Goal: Transaction & Acquisition: Book appointment/travel/reservation

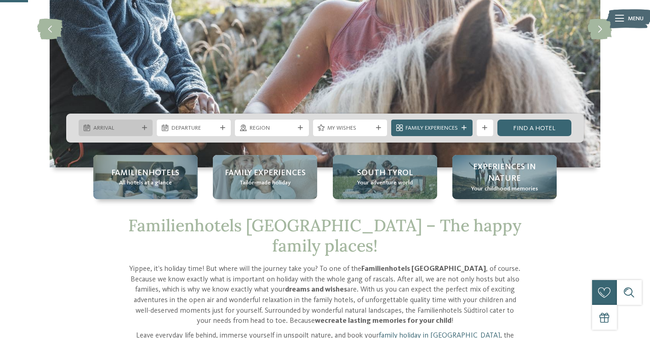
click at [136, 126] on span "Arrival" at bounding box center [115, 128] width 45 height 8
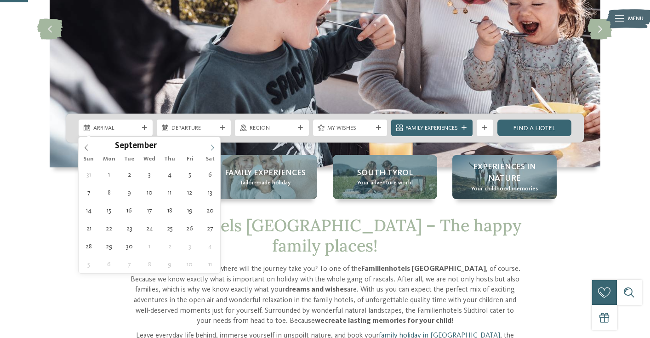
click at [211, 146] on icon at bounding box center [212, 147] width 6 height 6
type input "****"
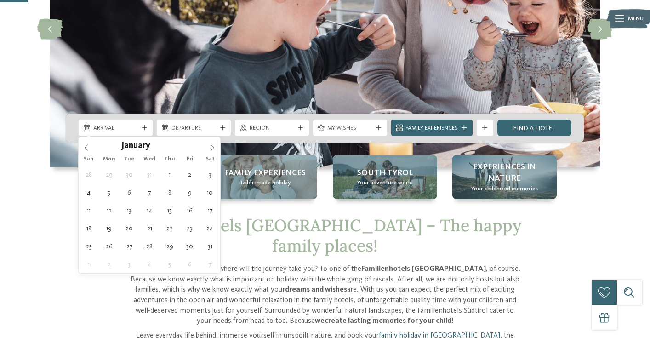
click at [211, 146] on icon at bounding box center [212, 147] width 6 height 6
click at [214, 146] on icon at bounding box center [212, 147] width 6 height 6
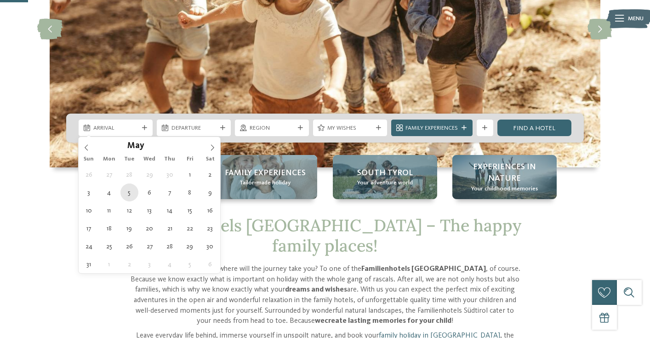
type div "05.05.2026"
type input "****"
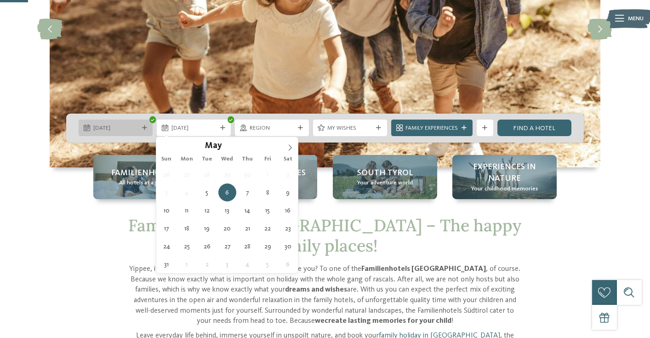
click at [143, 128] on icon at bounding box center [144, 128] width 5 height 5
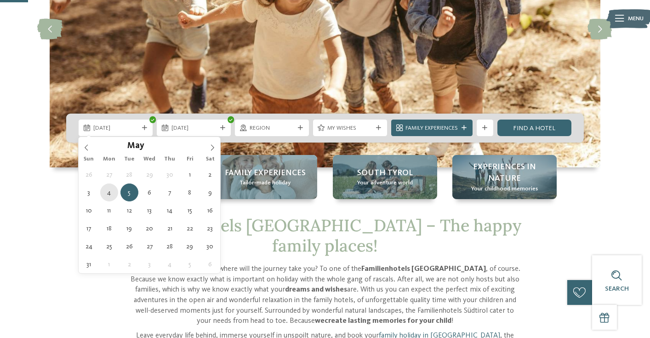
type div "04.05.2026"
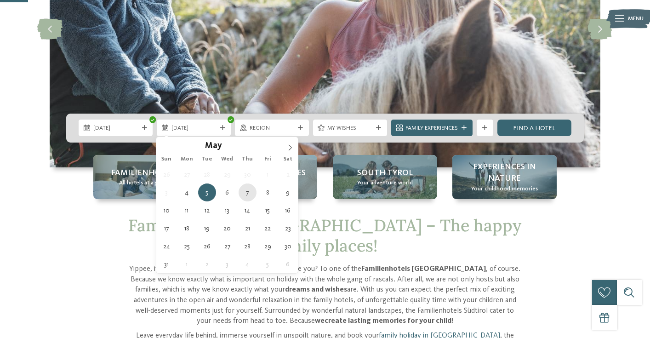
type div "07.05.2026"
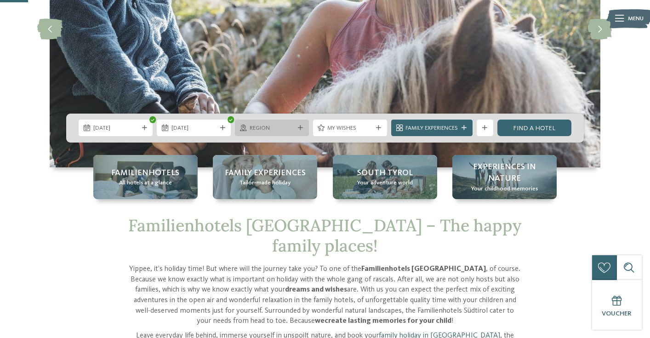
click at [268, 128] on span "Region" at bounding box center [272, 128] width 45 height 8
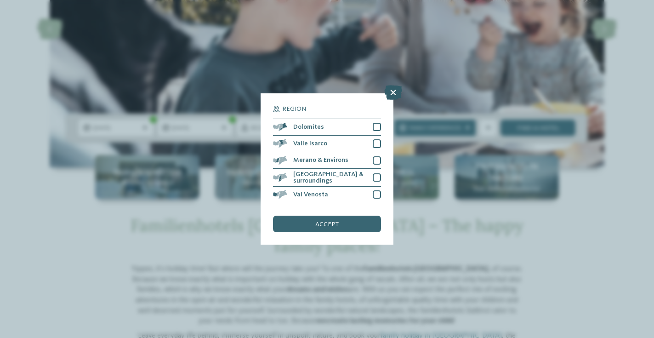
click at [395, 85] on icon at bounding box center [393, 92] width 18 height 15
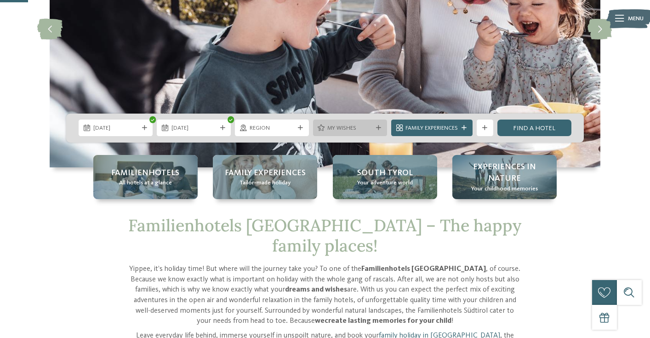
click at [334, 129] on span "My wishes" at bounding box center [349, 128] width 45 height 8
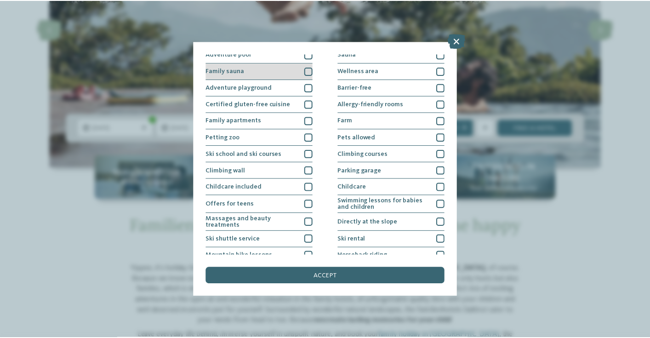
scroll to position [38, 0]
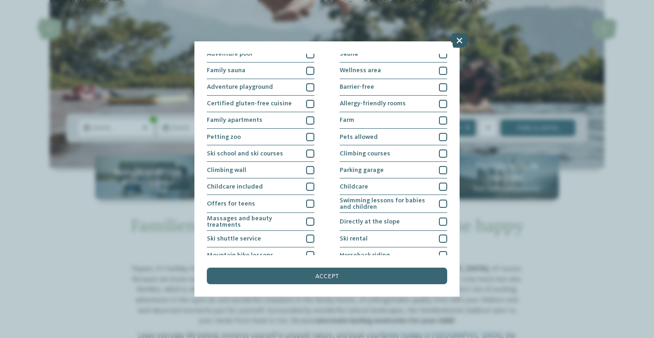
click at [463, 40] on icon at bounding box center [460, 40] width 18 height 15
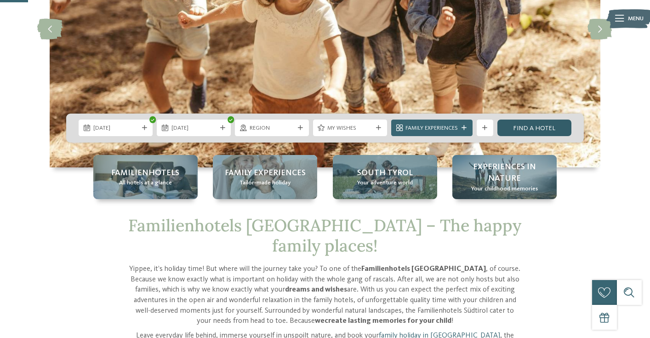
click at [519, 133] on link "Find a hotel" at bounding box center [535, 128] width 74 height 17
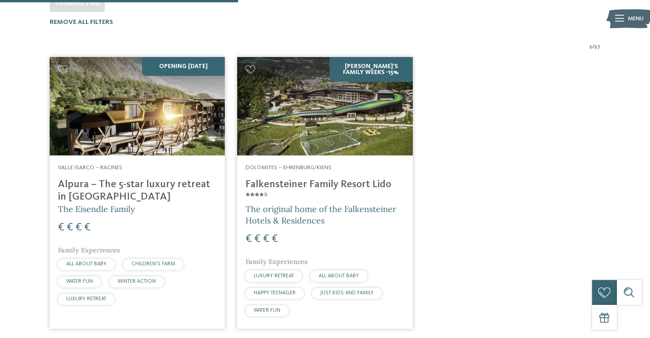
scroll to position [265, 0]
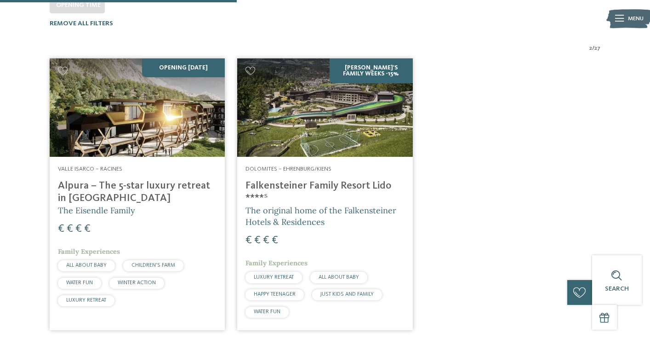
click at [518, 80] on div "Opening november 2025 Valle Isarco – Racines Alpura – The 5-star luxury retreat…" at bounding box center [325, 194] width 563 height 284
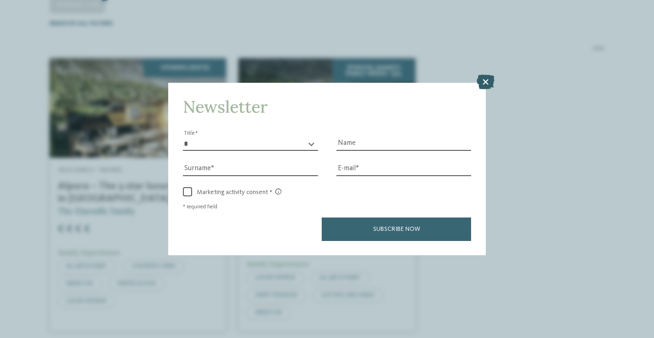
click at [487, 74] on icon at bounding box center [486, 81] width 18 height 15
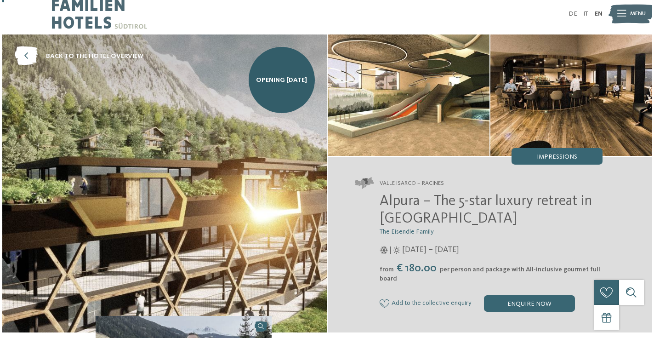
scroll to position [9, 0]
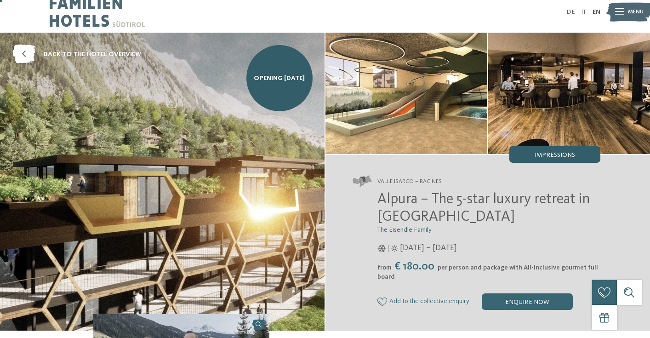
click at [565, 155] on span "Impressions" at bounding box center [555, 155] width 40 height 6
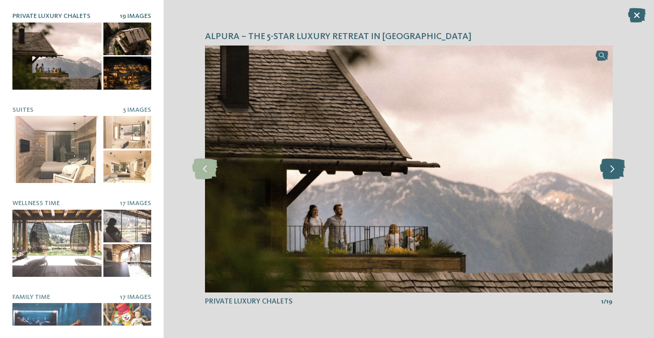
click at [616, 171] on icon at bounding box center [612, 169] width 25 height 21
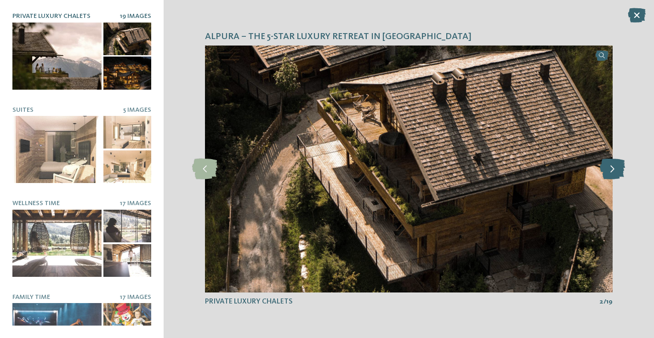
click at [616, 171] on icon at bounding box center [612, 169] width 25 height 21
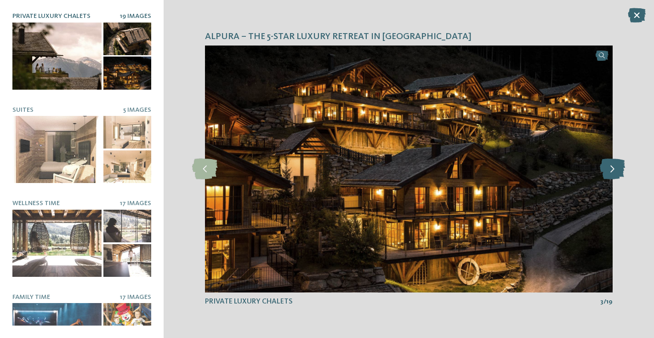
click at [616, 171] on icon at bounding box center [612, 169] width 25 height 21
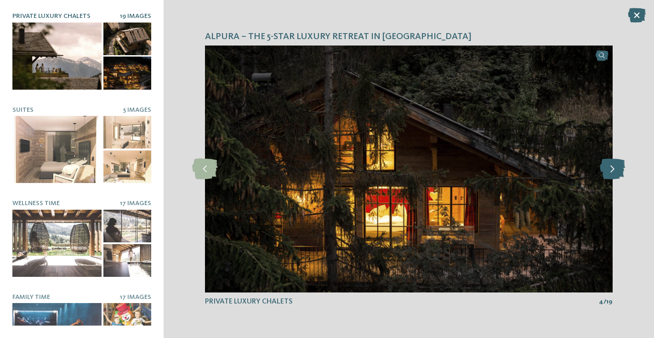
click at [616, 171] on icon at bounding box center [612, 169] width 25 height 21
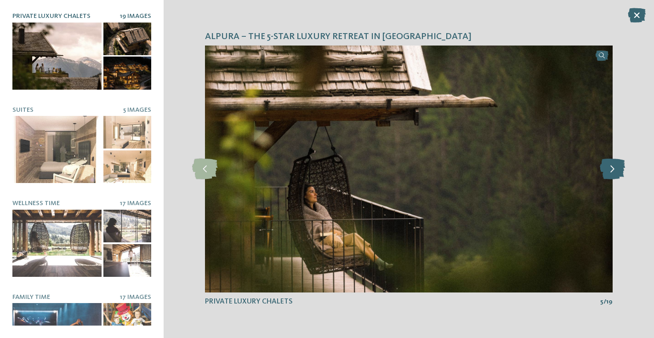
click at [616, 171] on icon at bounding box center [612, 169] width 25 height 21
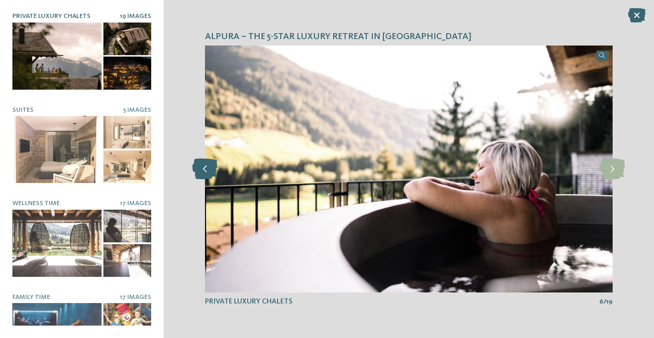
click at [207, 171] on icon at bounding box center [204, 169] width 25 height 21
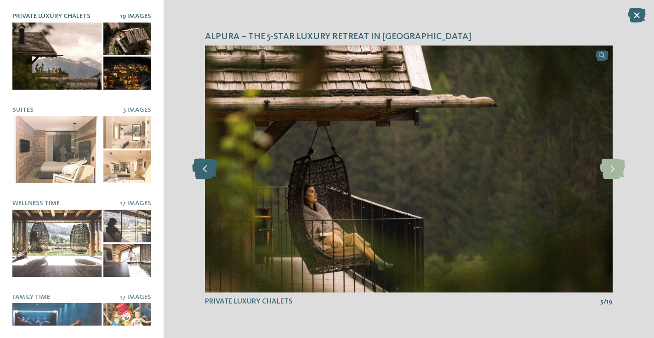
click at [207, 171] on icon at bounding box center [204, 169] width 25 height 21
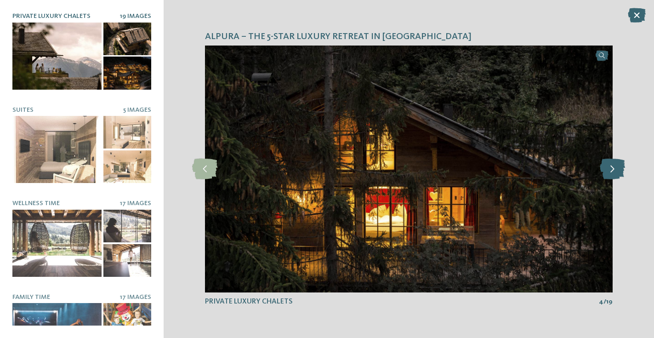
click at [616, 173] on icon at bounding box center [612, 169] width 25 height 21
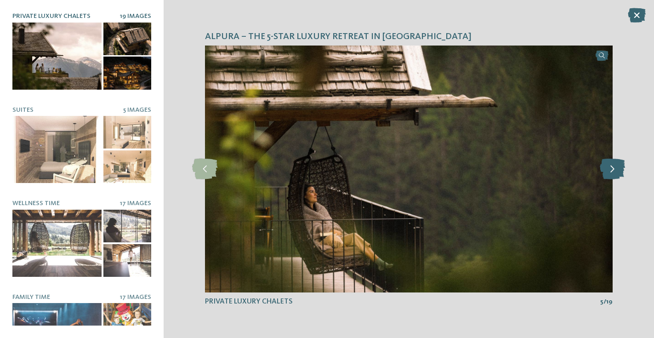
click at [616, 173] on icon at bounding box center [612, 169] width 25 height 21
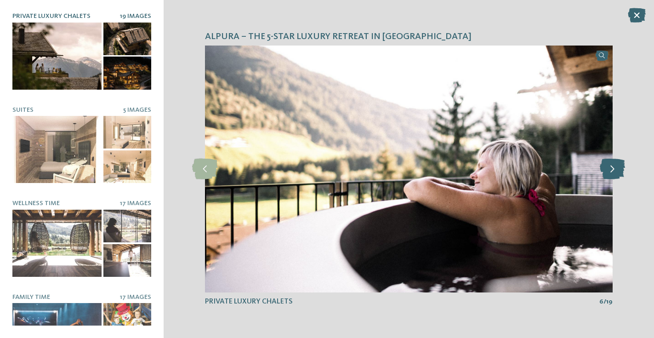
click at [616, 173] on icon at bounding box center [612, 169] width 25 height 21
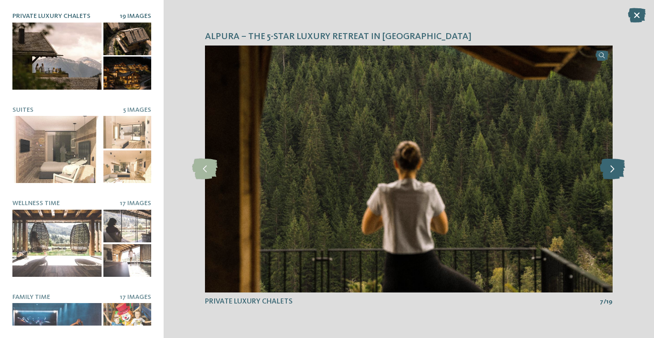
click at [616, 173] on icon at bounding box center [612, 169] width 25 height 21
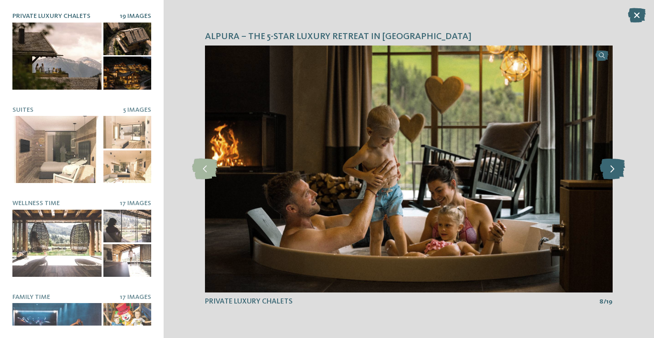
click at [616, 173] on icon at bounding box center [612, 169] width 25 height 21
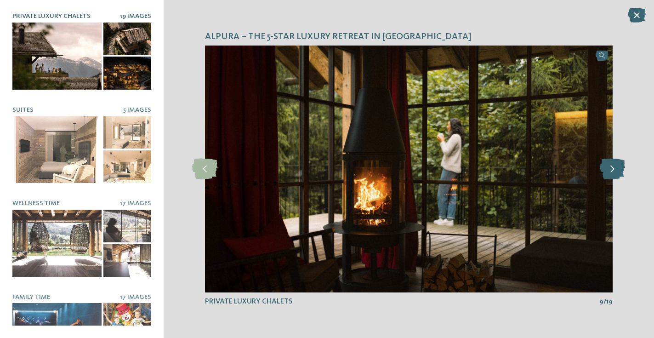
click at [616, 173] on icon at bounding box center [612, 169] width 25 height 21
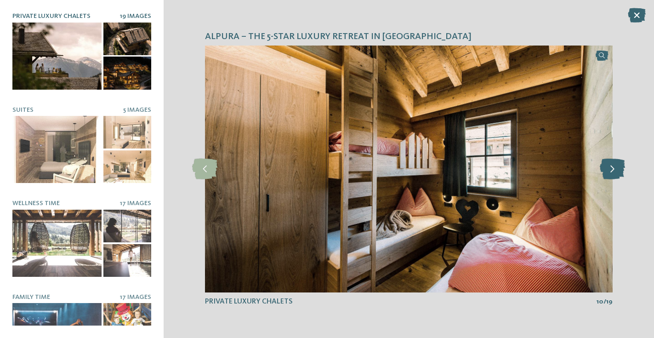
click at [616, 173] on icon at bounding box center [612, 169] width 25 height 21
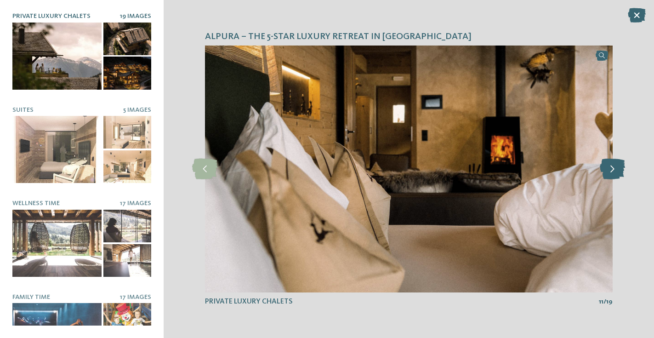
click at [616, 173] on icon at bounding box center [612, 169] width 25 height 21
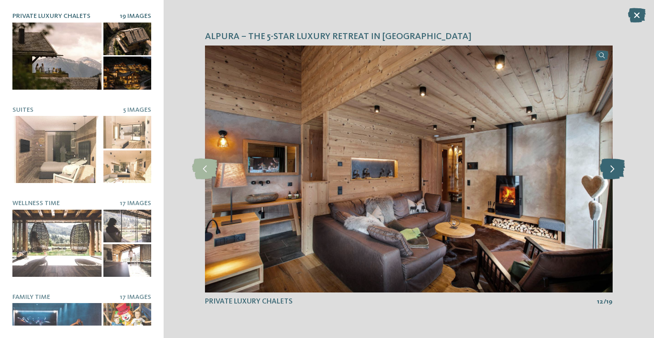
click at [616, 173] on icon at bounding box center [612, 169] width 25 height 21
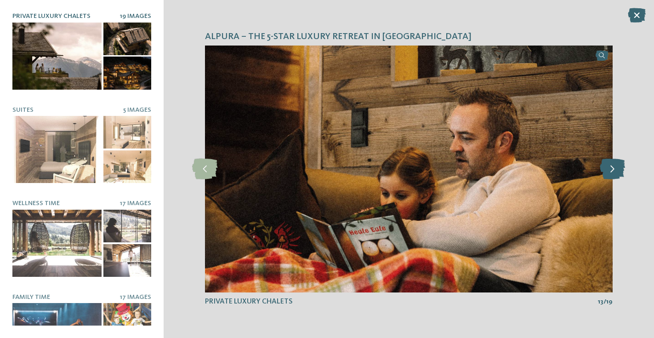
click at [616, 173] on icon at bounding box center [612, 169] width 25 height 21
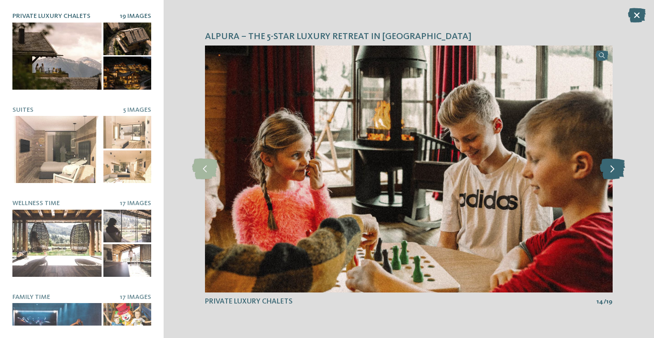
click at [616, 173] on icon at bounding box center [612, 169] width 25 height 21
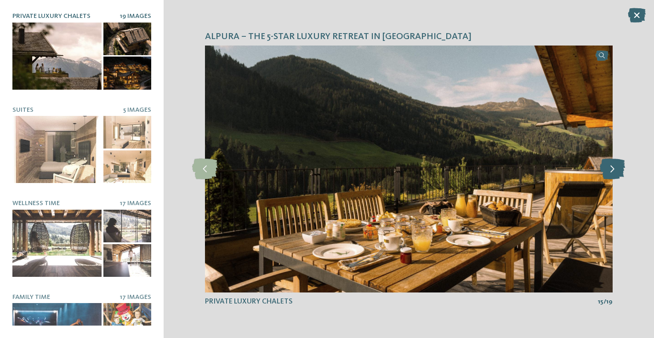
click at [616, 173] on icon at bounding box center [612, 169] width 25 height 21
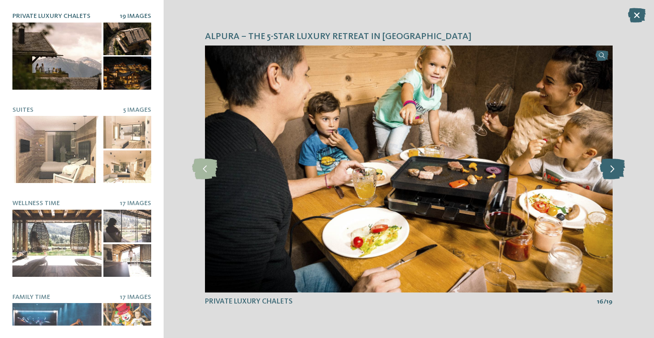
click at [616, 173] on icon at bounding box center [612, 169] width 25 height 21
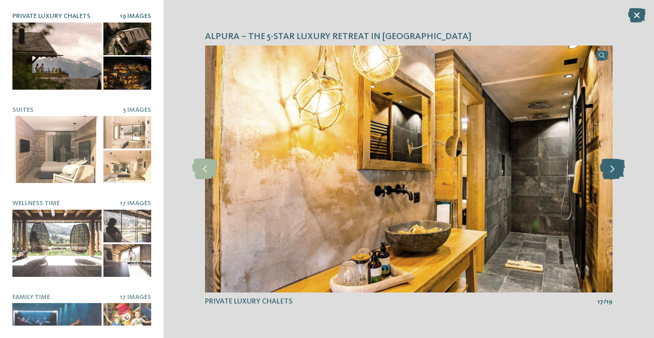
click at [616, 173] on icon at bounding box center [612, 169] width 25 height 21
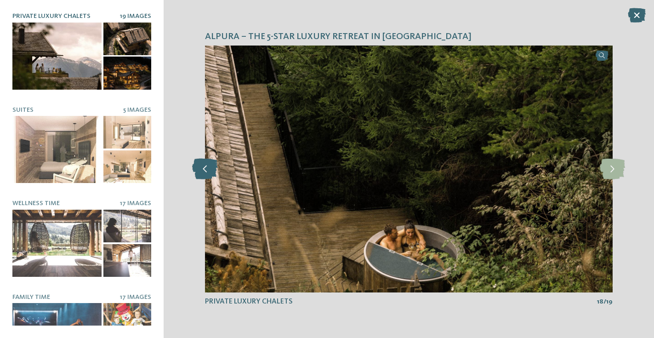
click at [207, 166] on icon at bounding box center [204, 169] width 25 height 21
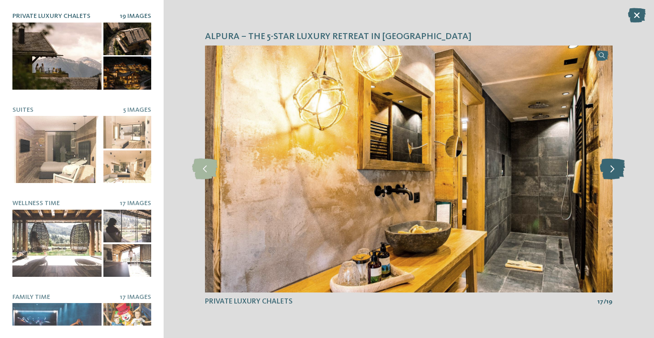
click at [610, 169] on icon at bounding box center [612, 169] width 25 height 21
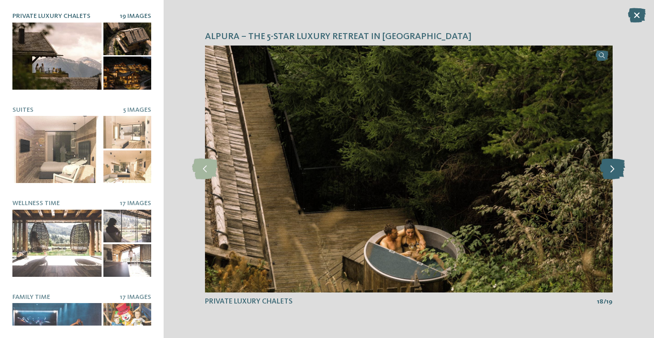
click at [610, 169] on icon at bounding box center [612, 169] width 25 height 21
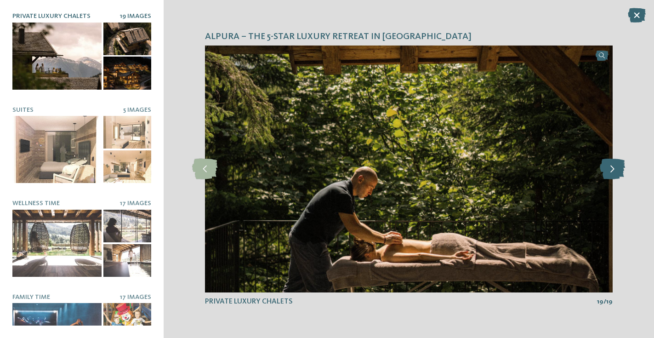
click at [610, 169] on icon at bounding box center [612, 169] width 25 height 21
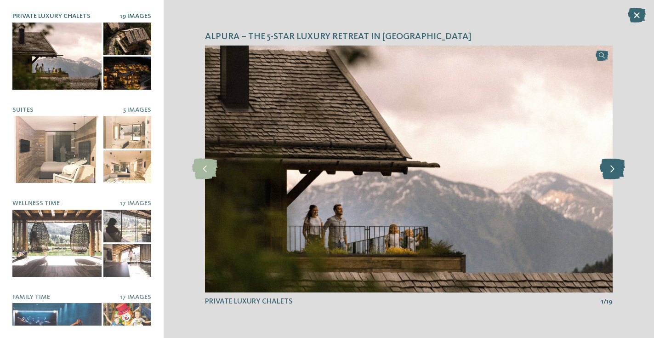
click at [610, 169] on icon at bounding box center [612, 169] width 25 height 21
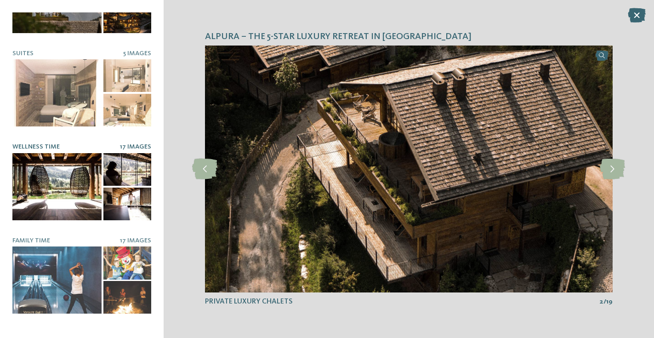
scroll to position [57, 0]
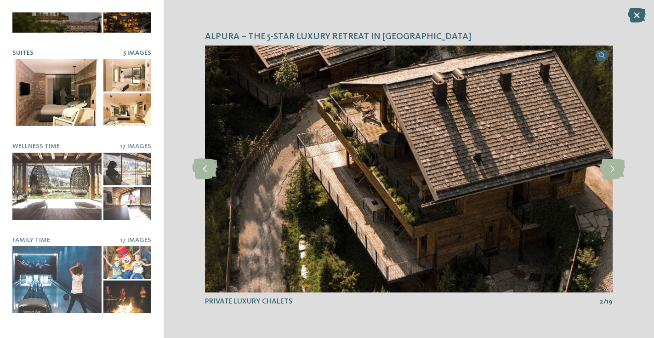
click at [76, 102] on div at bounding box center [56, 92] width 89 height 67
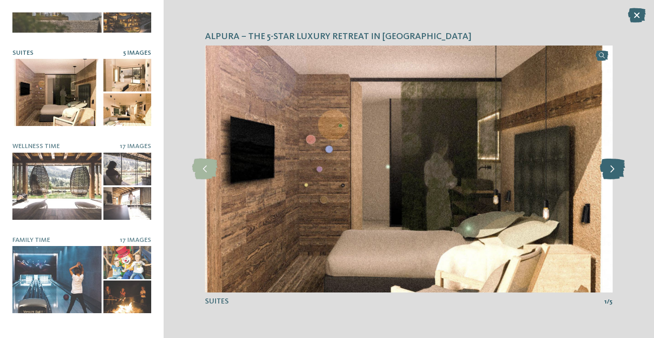
click at [613, 173] on icon at bounding box center [612, 169] width 25 height 21
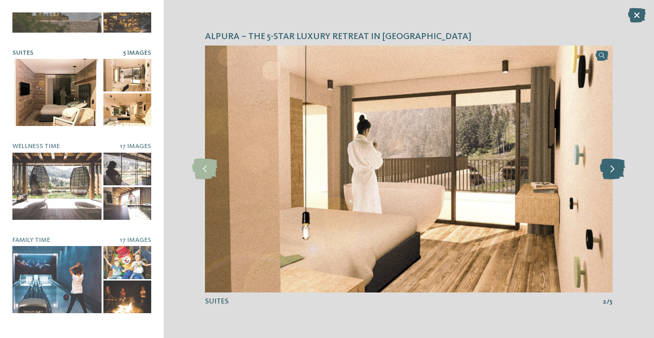
click at [613, 173] on icon at bounding box center [612, 169] width 25 height 21
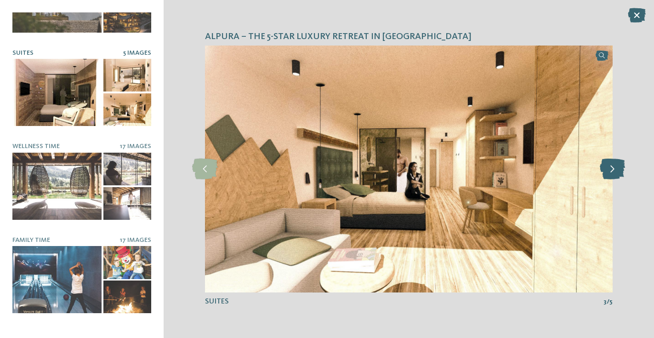
click at [613, 173] on icon at bounding box center [612, 169] width 25 height 21
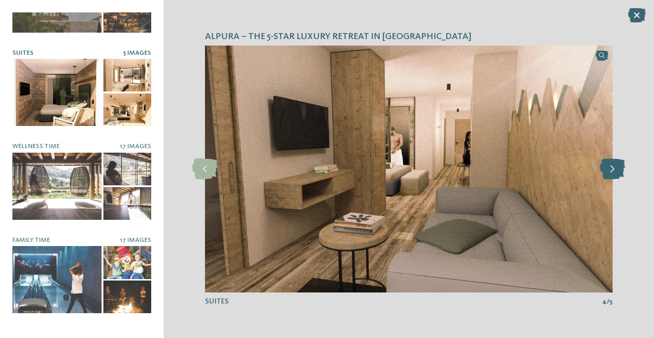
click at [613, 173] on icon at bounding box center [612, 169] width 25 height 21
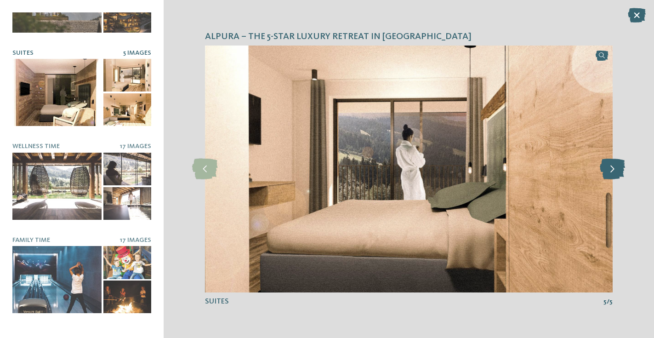
click at [613, 173] on icon at bounding box center [612, 169] width 25 height 21
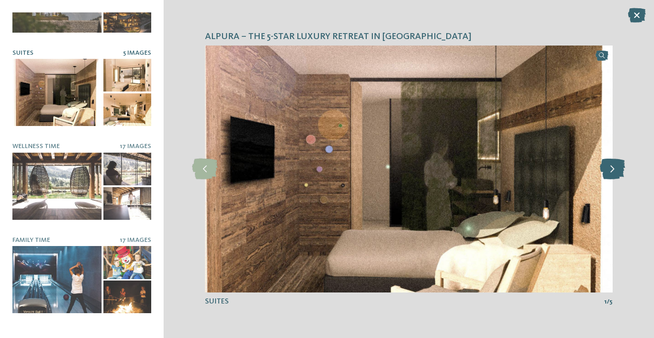
click at [613, 173] on icon at bounding box center [612, 169] width 25 height 21
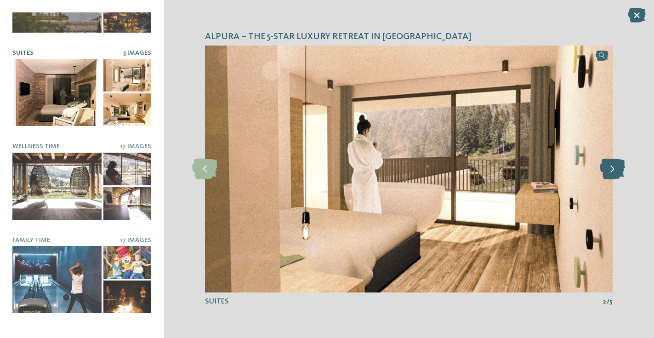
click at [613, 173] on icon at bounding box center [612, 169] width 25 height 21
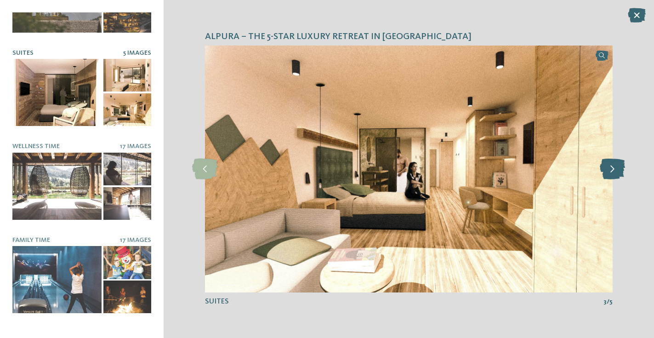
click at [613, 173] on icon at bounding box center [612, 169] width 25 height 21
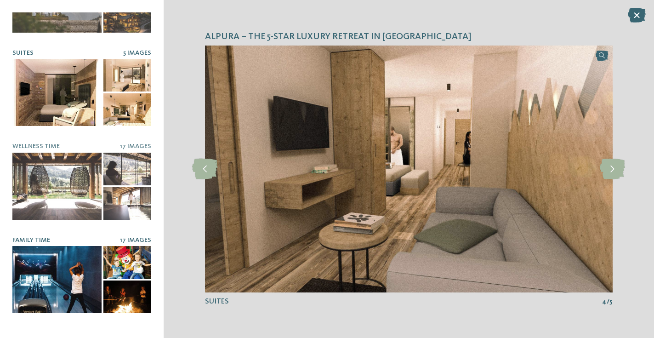
click at [73, 254] on div at bounding box center [56, 279] width 89 height 67
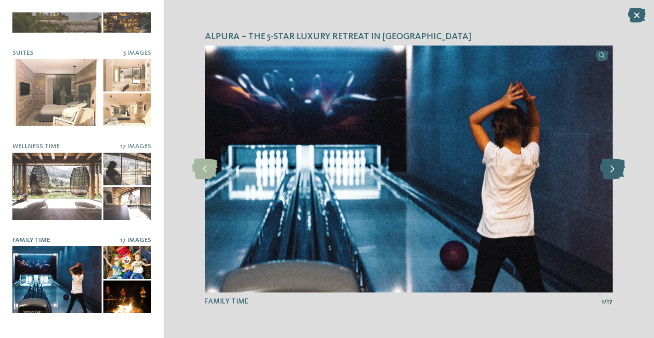
click at [612, 168] on icon at bounding box center [612, 169] width 25 height 21
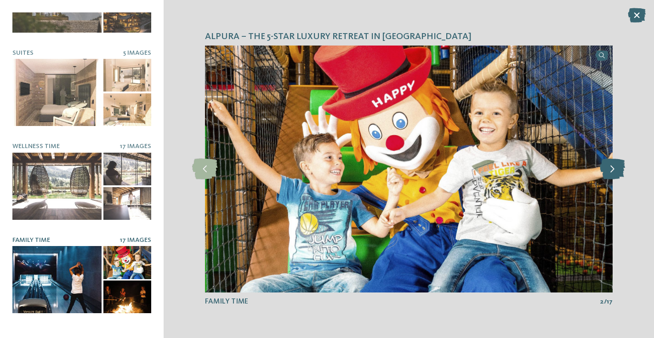
click at [612, 168] on icon at bounding box center [612, 169] width 25 height 21
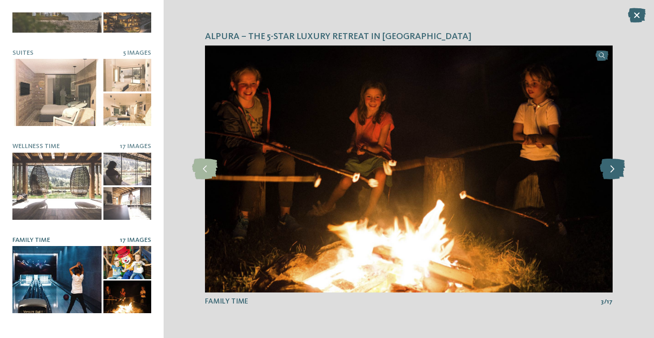
click at [612, 168] on icon at bounding box center [612, 169] width 25 height 21
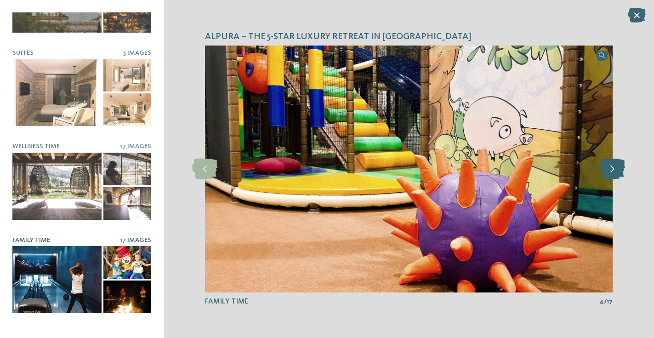
click at [612, 168] on icon at bounding box center [612, 169] width 25 height 21
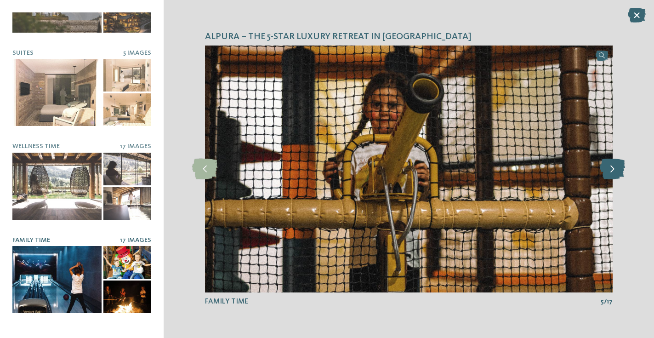
click at [612, 168] on icon at bounding box center [612, 169] width 25 height 21
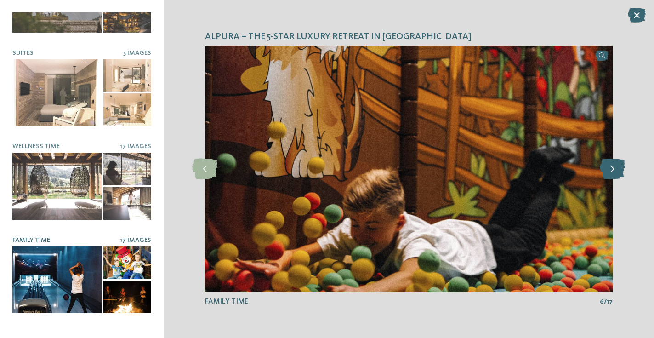
click at [612, 168] on icon at bounding box center [612, 169] width 25 height 21
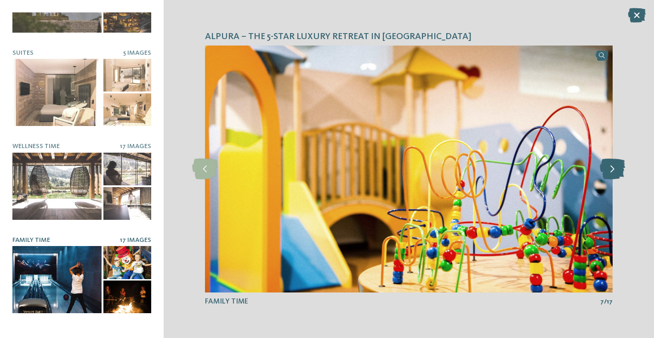
click at [612, 168] on icon at bounding box center [612, 169] width 25 height 21
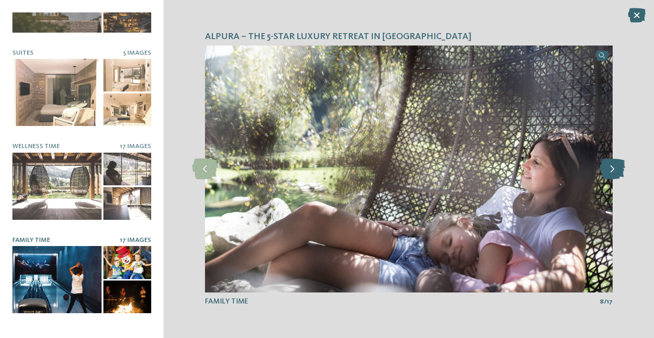
click at [612, 168] on icon at bounding box center [612, 169] width 25 height 21
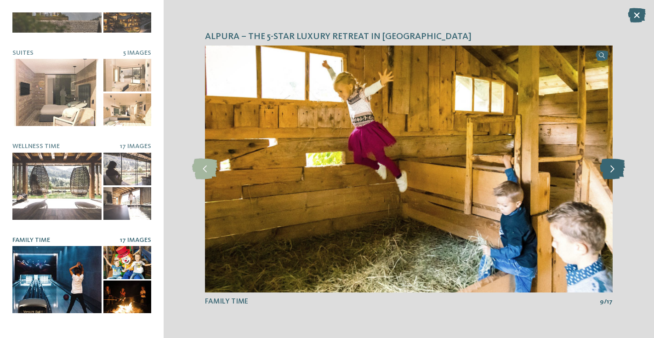
click at [612, 168] on icon at bounding box center [612, 169] width 25 height 21
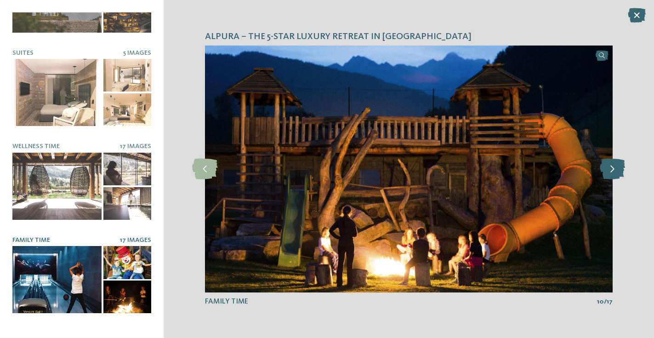
click at [612, 168] on icon at bounding box center [612, 169] width 25 height 21
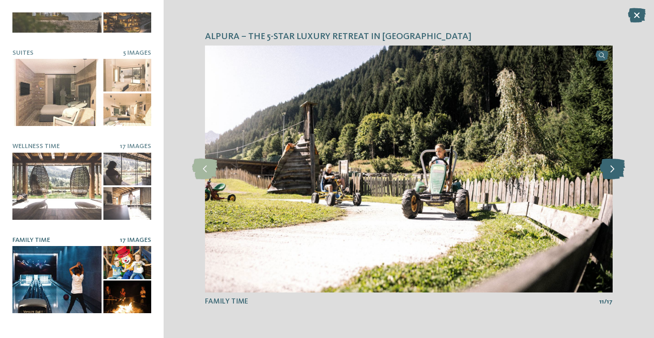
click at [612, 168] on icon at bounding box center [612, 169] width 25 height 21
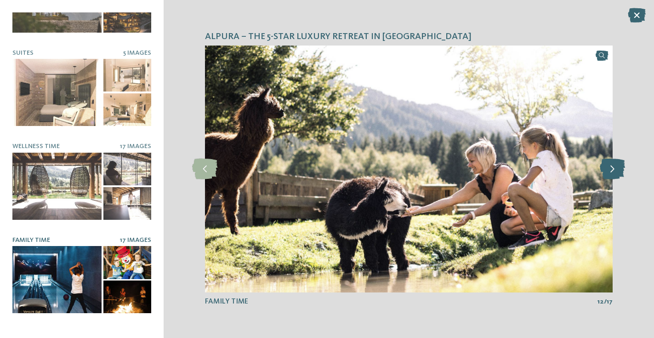
click at [612, 168] on icon at bounding box center [612, 169] width 25 height 21
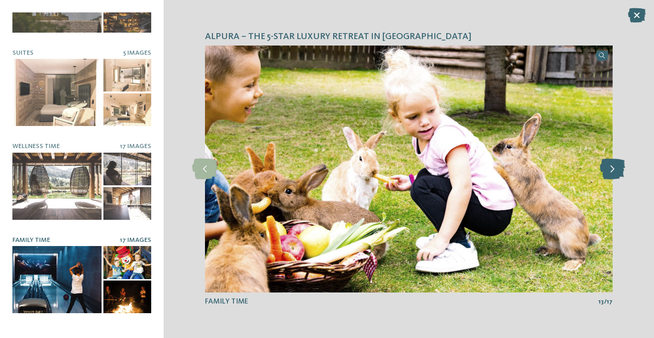
click at [619, 165] on icon at bounding box center [612, 169] width 25 height 21
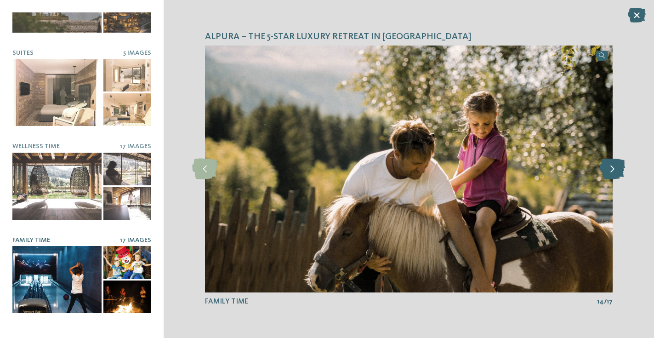
click at [619, 165] on icon at bounding box center [612, 169] width 25 height 21
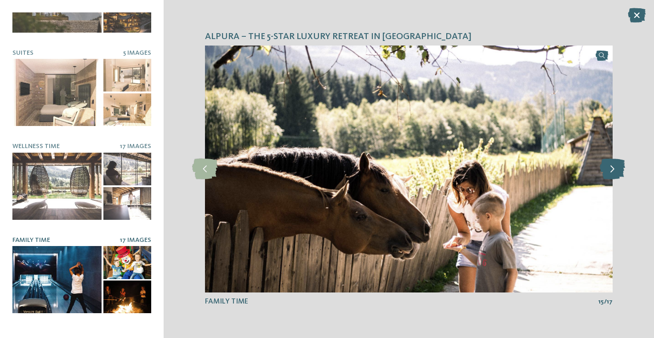
click at [619, 165] on icon at bounding box center [612, 169] width 25 height 21
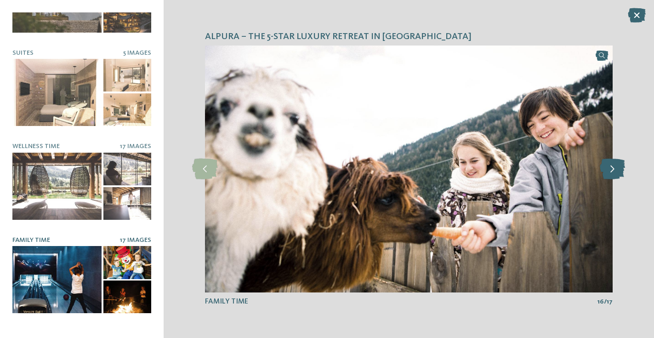
click at [619, 165] on icon at bounding box center [612, 169] width 25 height 21
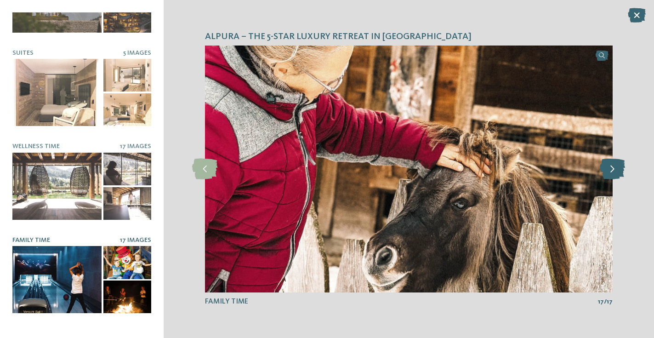
click at [619, 165] on icon at bounding box center [612, 169] width 25 height 21
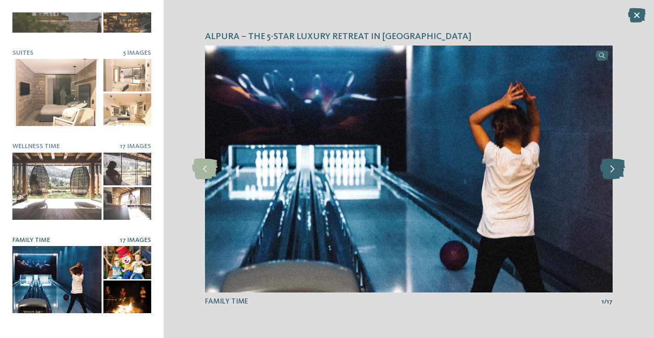
click at [619, 165] on icon at bounding box center [612, 169] width 25 height 21
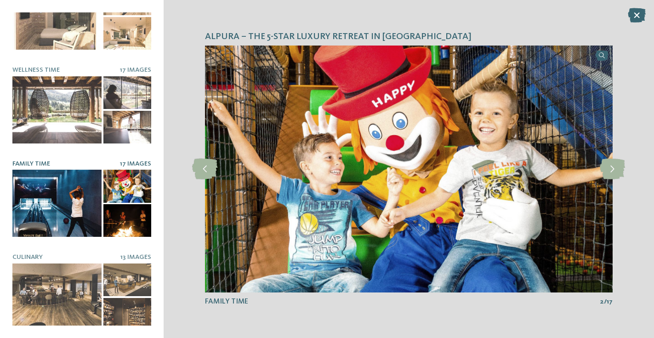
scroll to position [133, 0]
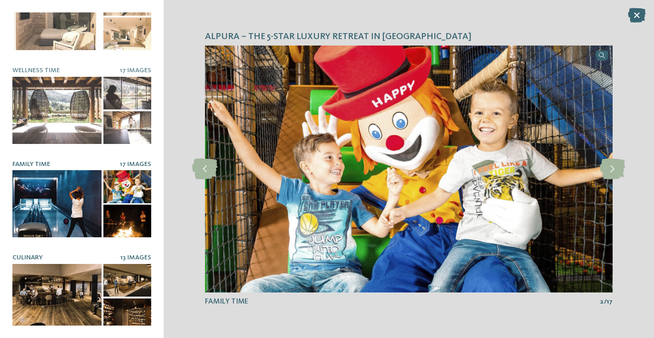
click at [104, 283] on div at bounding box center [127, 280] width 48 height 33
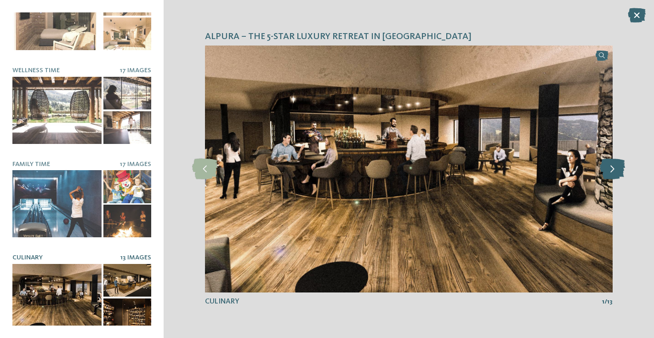
click at [611, 173] on icon at bounding box center [612, 169] width 25 height 21
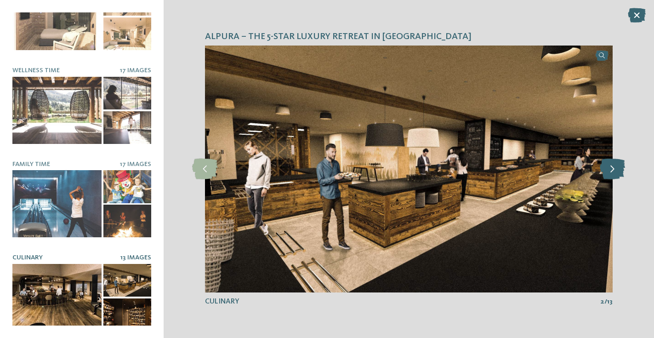
click at [611, 173] on icon at bounding box center [612, 169] width 25 height 21
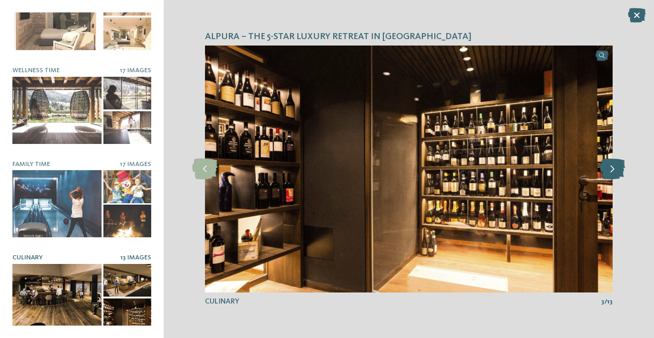
click at [611, 173] on icon at bounding box center [612, 169] width 25 height 21
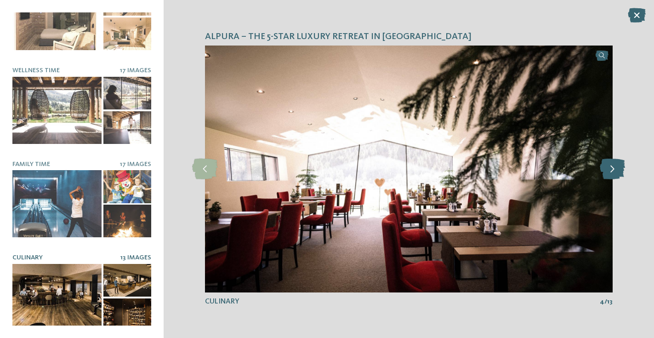
click at [611, 173] on icon at bounding box center [612, 169] width 25 height 21
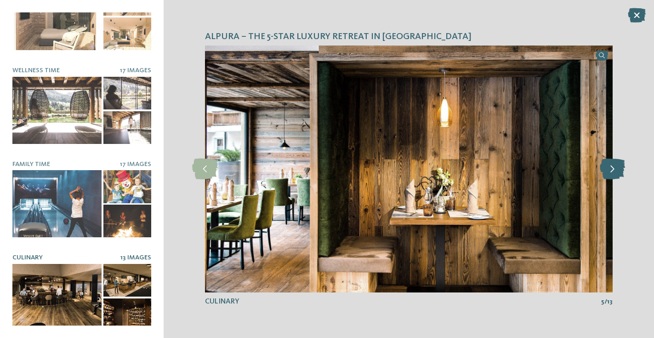
click at [611, 173] on icon at bounding box center [612, 169] width 25 height 21
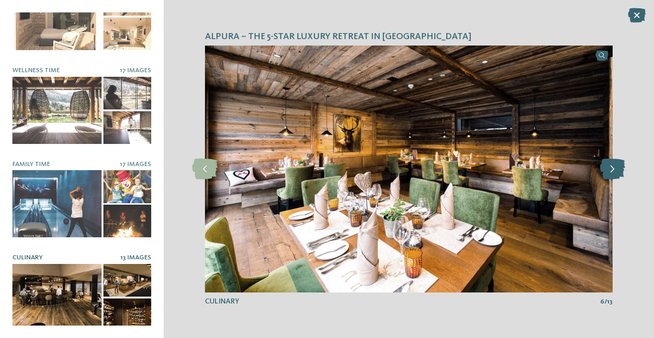
click at [611, 173] on icon at bounding box center [612, 169] width 25 height 21
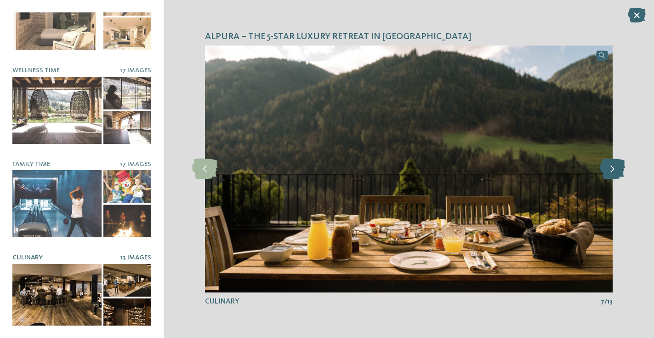
click at [611, 173] on icon at bounding box center [612, 169] width 25 height 21
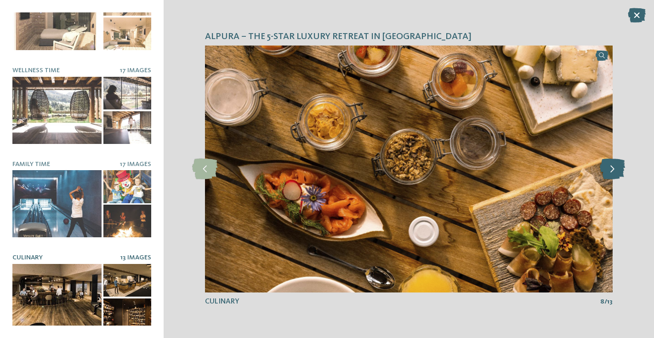
click at [611, 173] on icon at bounding box center [612, 169] width 25 height 21
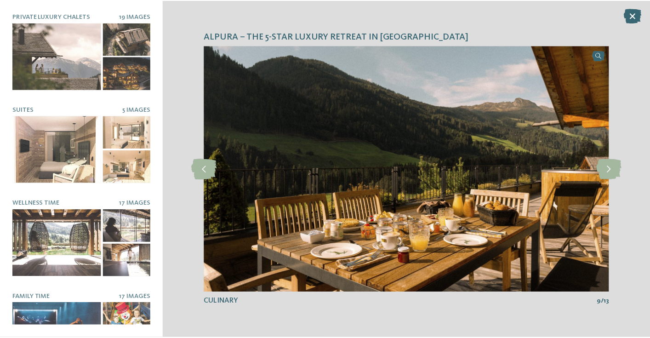
scroll to position [0, 0]
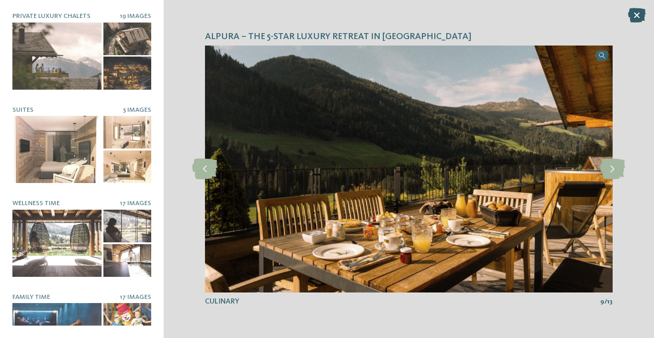
click at [633, 15] on icon at bounding box center [637, 15] width 18 height 15
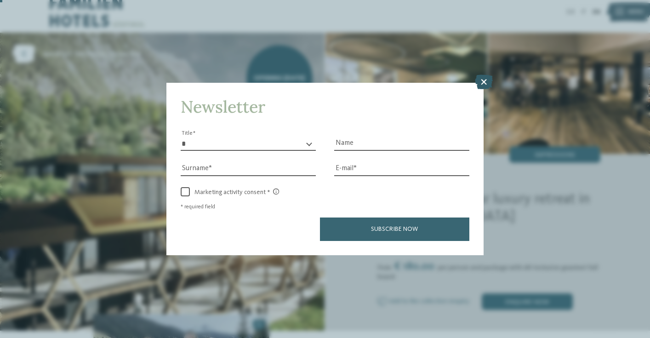
click at [482, 74] on icon at bounding box center [484, 81] width 18 height 15
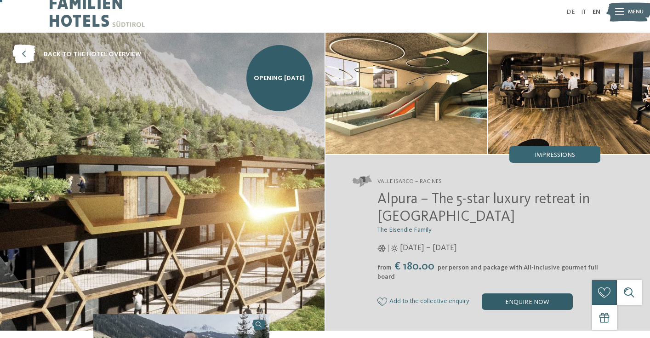
click at [527, 306] on div "enquire now" at bounding box center [527, 301] width 91 height 17
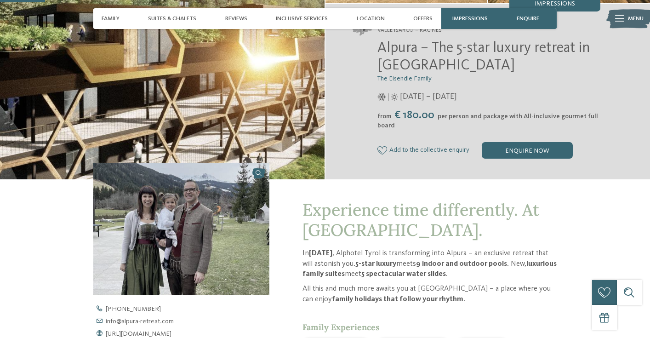
scroll to position [151, 0]
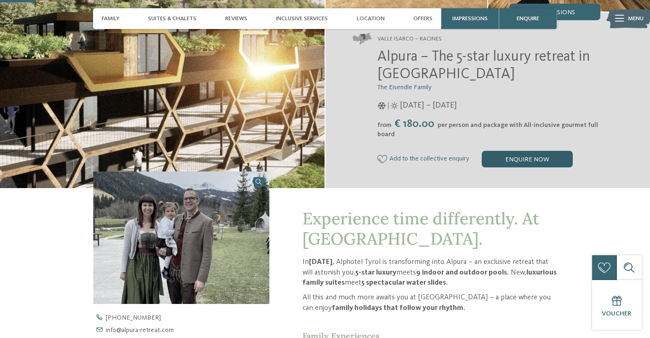
click at [548, 156] on div "enquire now" at bounding box center [527, 159] width 91 height 17
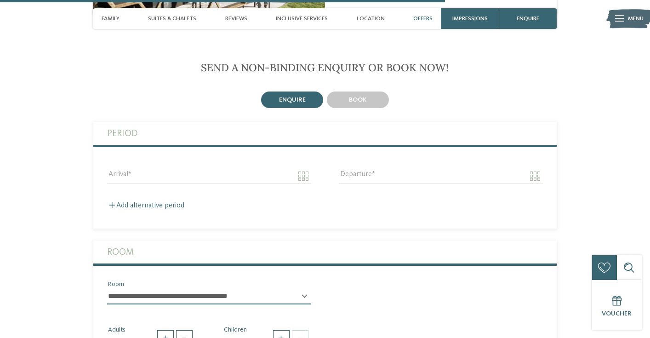
scroll to position [1859, 0]
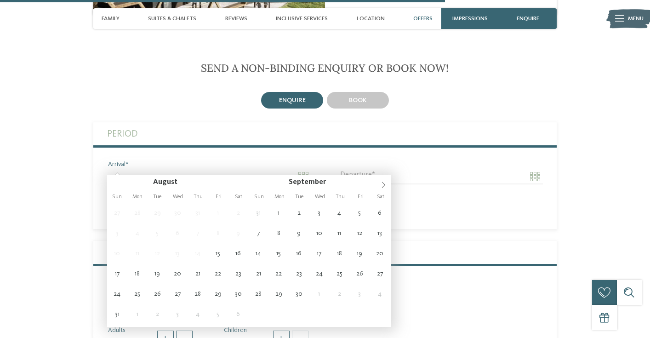
click at [254, 169] on input "Arrival" at bounding box center [209, 177] width 204 height 16
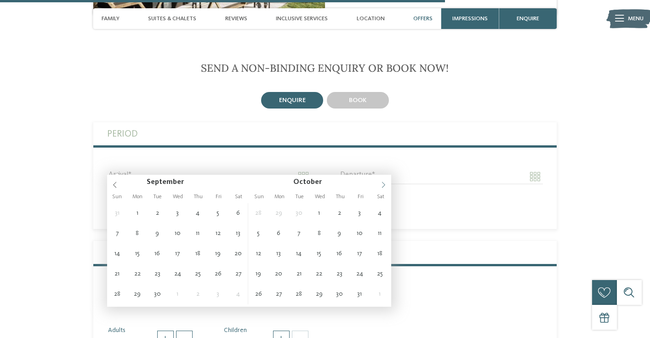
click at [387, 182] on span at bounding box center [384, 183] width 16 height 16
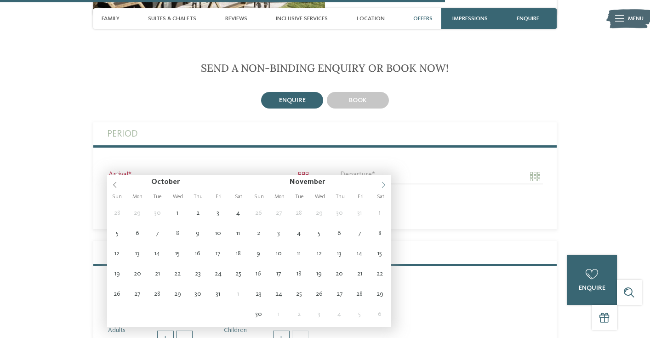
click at [387, 182] on span at bounding box center [384, 183] width 16 height 16
type input "****"
click at [387, 182] on span at bounding box center [384, 183] width 16 height 16
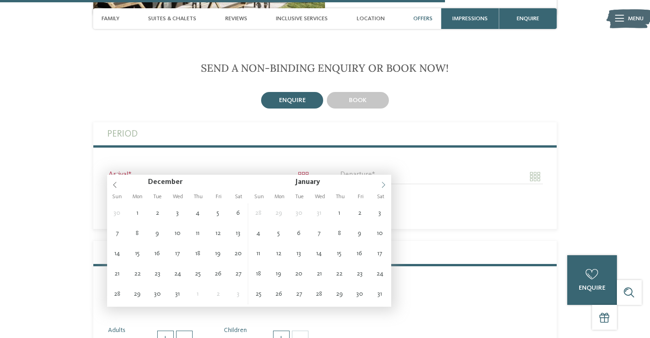
type input "****"
click at [387, 182] on span at bounding box center [384, 183] width 16 height 16
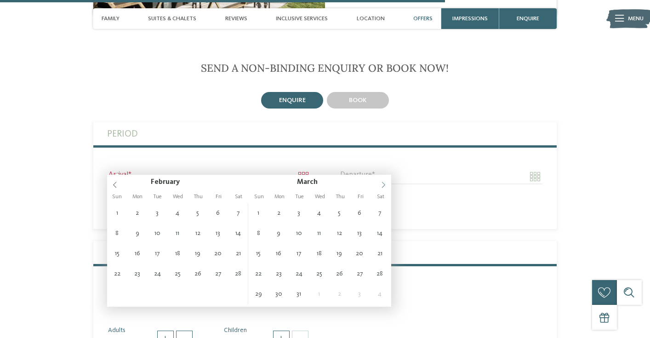
click at [384, 184] on icon at bounding box center [383, 185] width 6 height 6
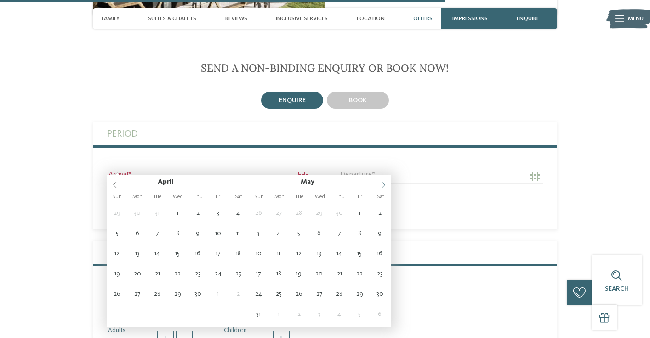
click at [384, 184] on icon at bounding box center [383, 185] width 6 height 6
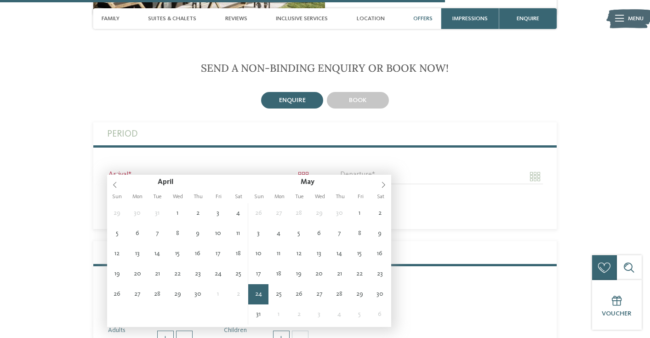
type input "**********"
type input "****"
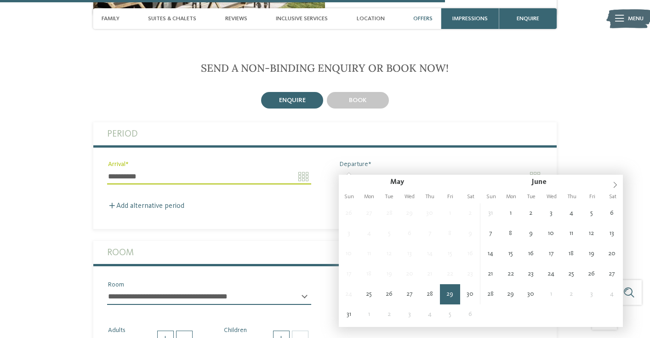
type input "**********"
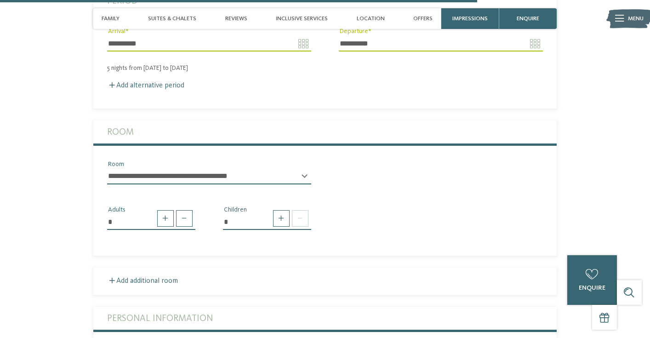
scroll to position [2007, 0]
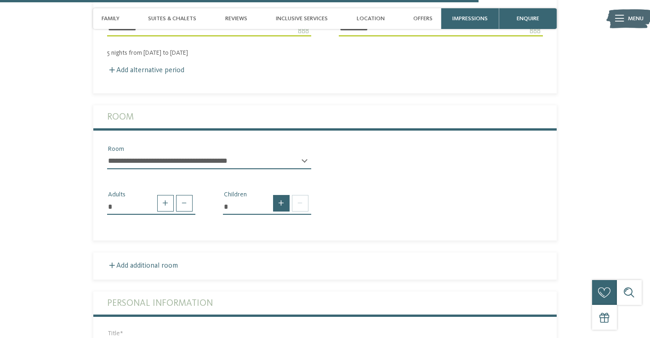
click at [280, 195] on span at bounding box center [281, 203] width 17 height 17
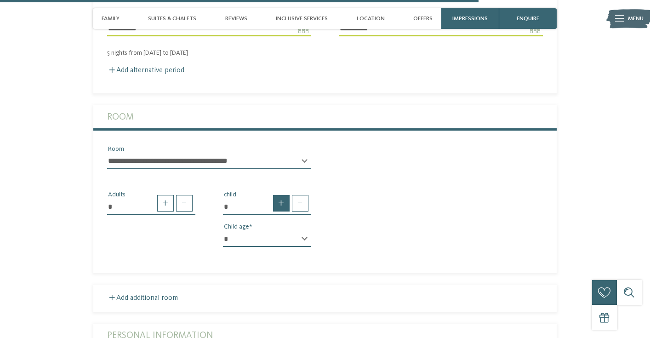
click at [280, 195] on span at bounding box center [281, 203] width 17 height 17
type input "*"
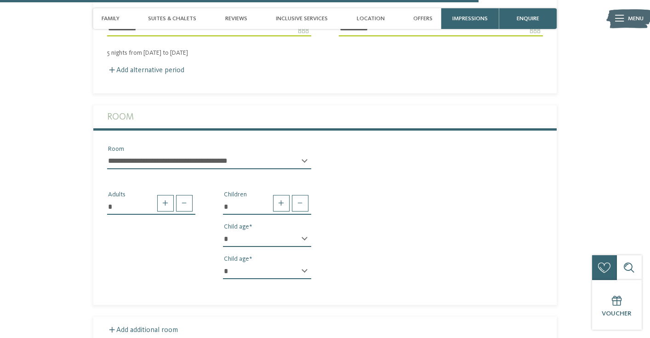
select select "*"
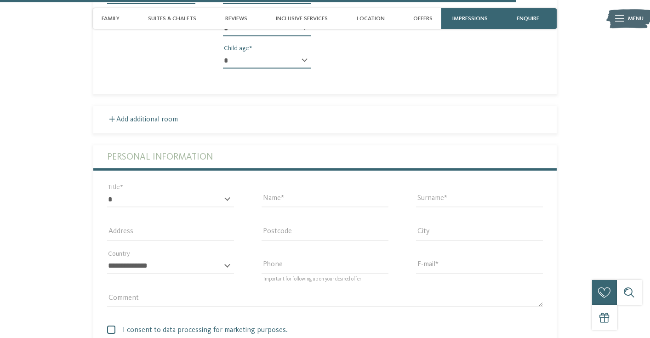
scroll to position [2222, 0]
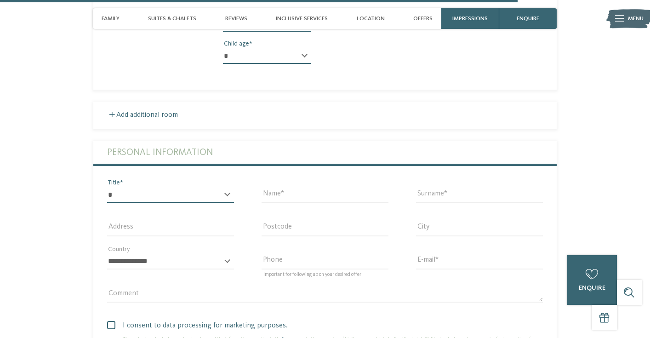
select select "*"
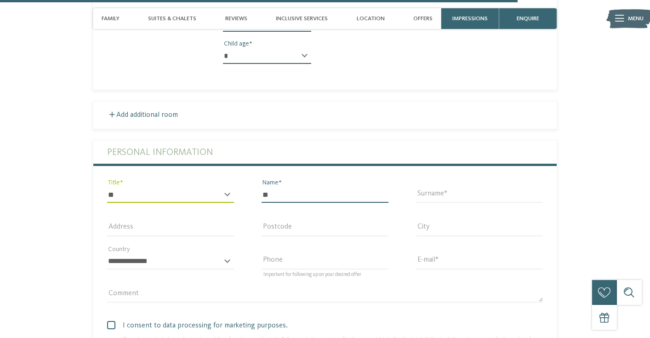
type input "**"
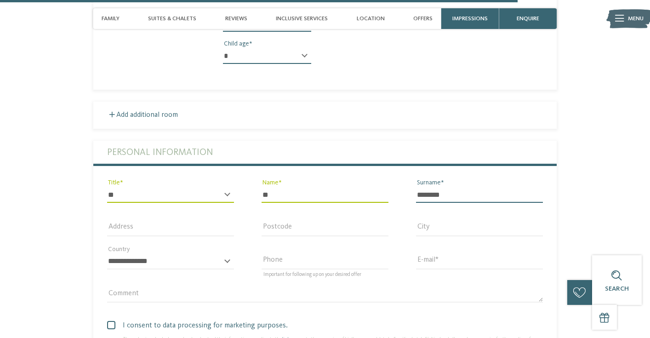
type input "********"
click at [336, 187] on input "**" at bounding box center [325, 195] width 127 height 16
type input "***"
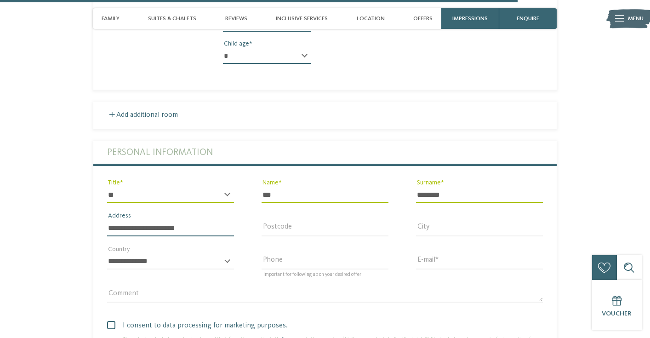
type input "**********"
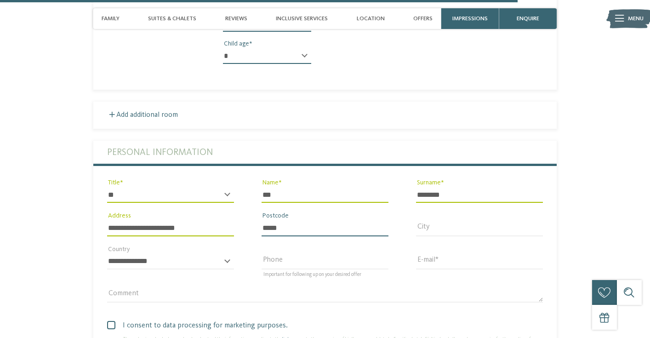
type input "*****"
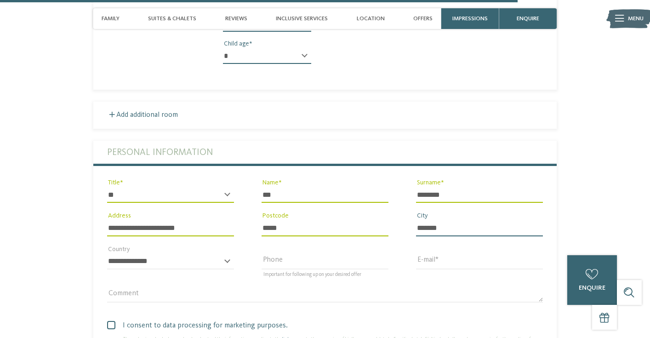
type input "*******"
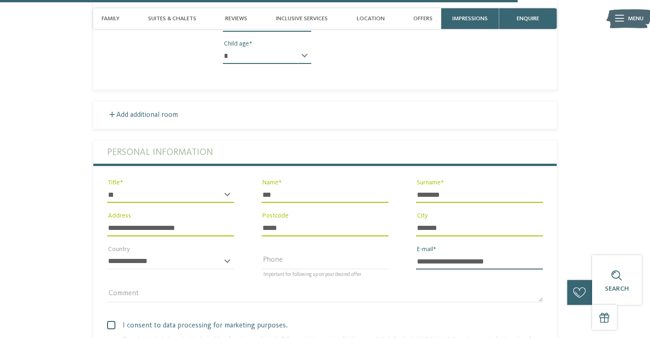
type input "**********"
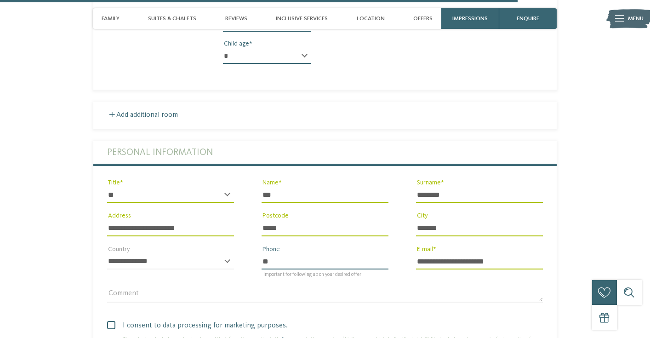
type input "*"
type input "**********"
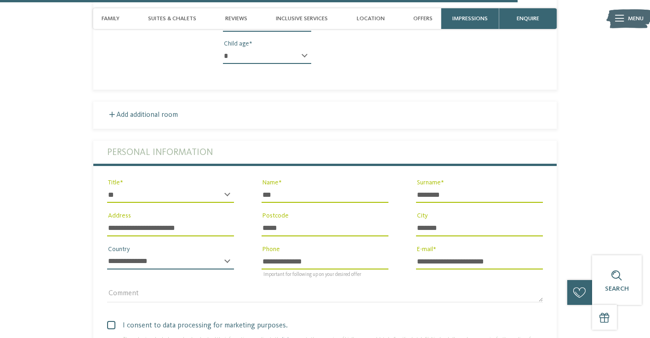
select select "**"
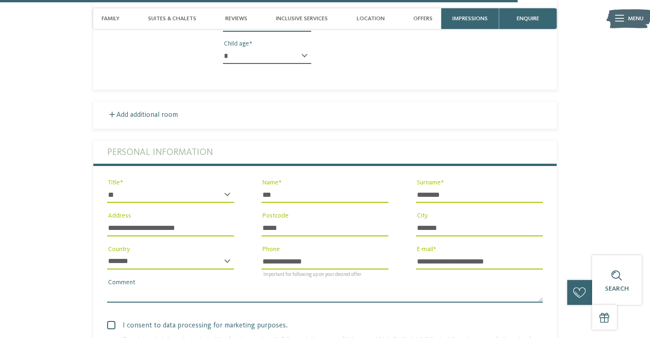
click at [199, 287] on textarea "Comment" at bounding box center [325, 295] width 436 height 16
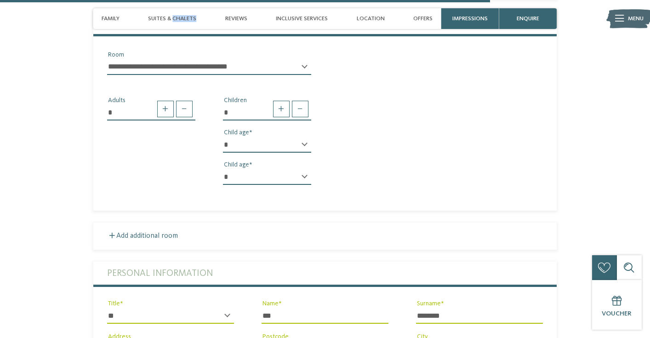
scroll to position [2097, 0]
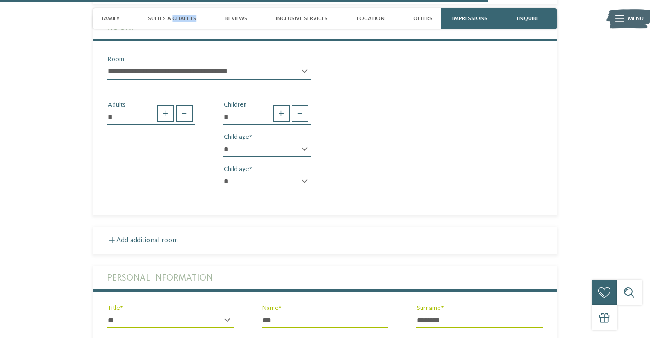
select select "*****"
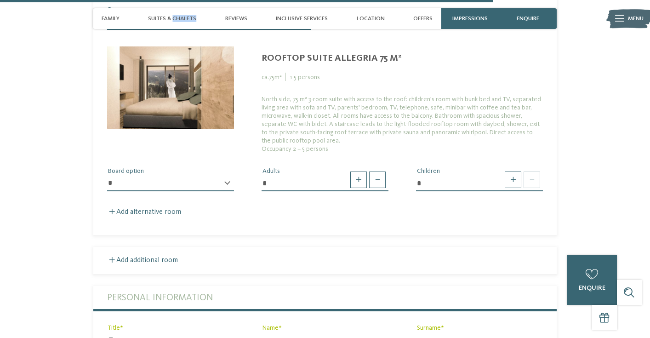
scroll to position [2191, 0]
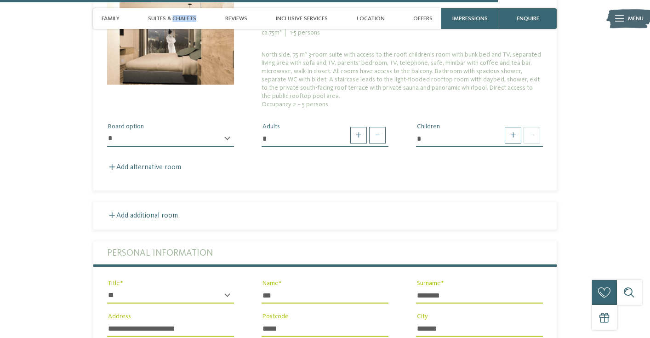
select select "*"
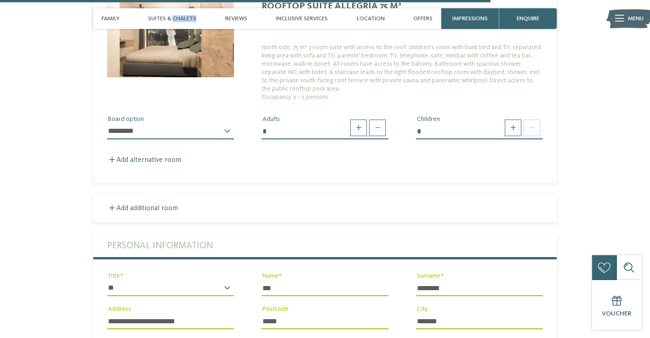
scroll to position [2204, 0]
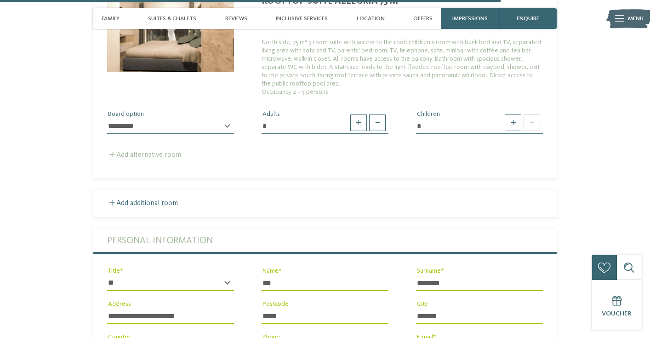
click at [178, 151] on label "Add alternative room" at bounding box center [144, 154] width 74 height 7
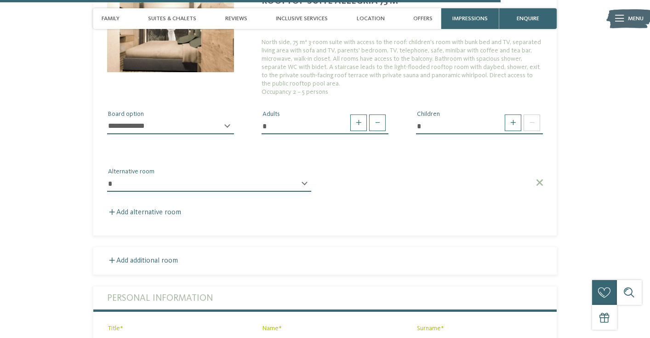
select select "*****"
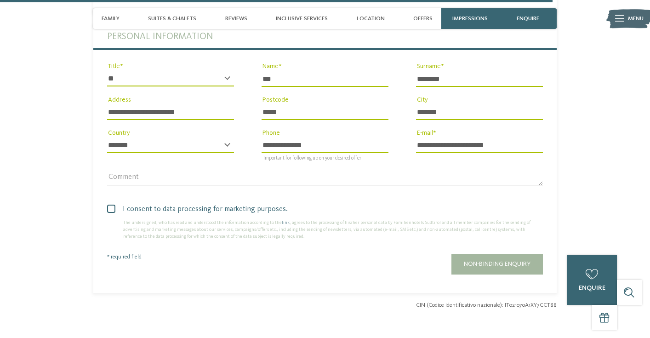
scroll to position [2566, 0]
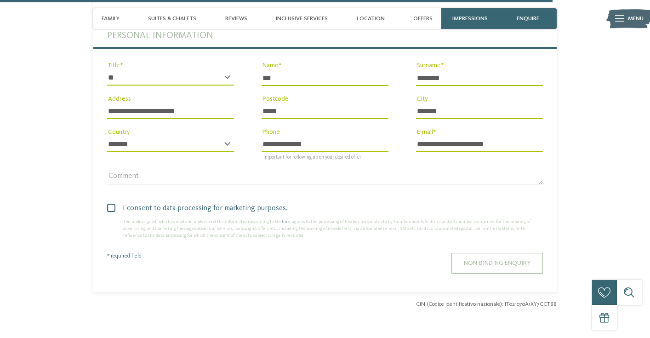
click at [481, 260] on span "Non-binding enquiry" at bounding box center [497, 263] width 67 height 6
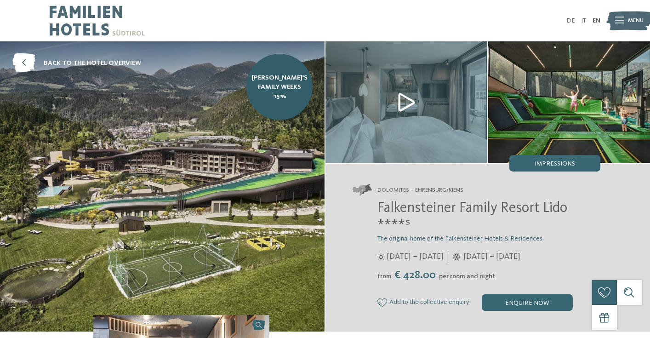
click at [550, 118] on img at bounding box center [569, 101] width 162 height 121
click at [532, 102] on img at bounding box center [569, 101] width 162 height 121
click at [544, 162] on span "Impressions" at bounding box center [555, 163] width 40 height 6
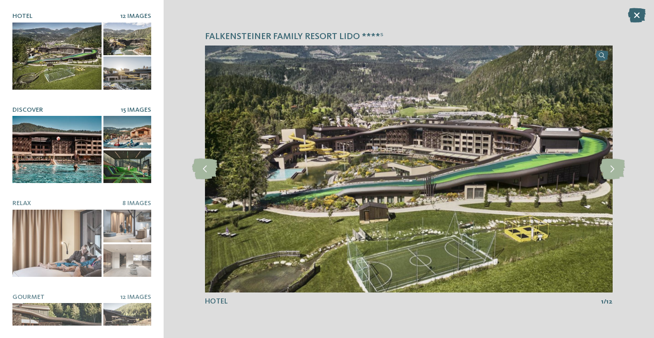
click at [86, 144] on div at bounding box center [56, 149] width 89 height 67
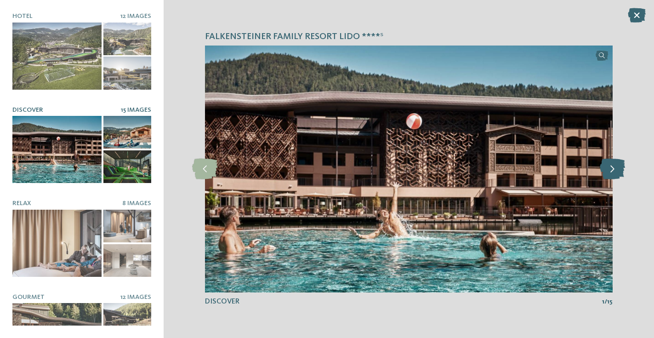
click at [603, 171] on icon at bounding box center [612, 169] width 25 height 21
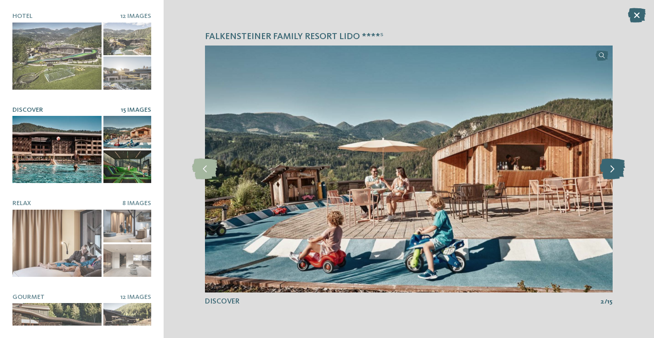
click at [604, 171] on icon at bounding box center [612, 169] width 25 height 21
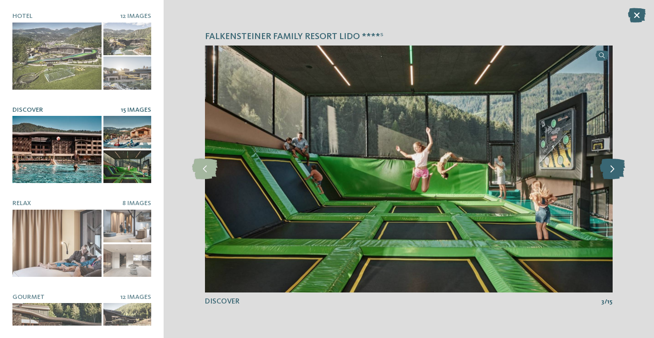
click at [604, 171] on icon at bounding box center [612, 169] width 25 height 21
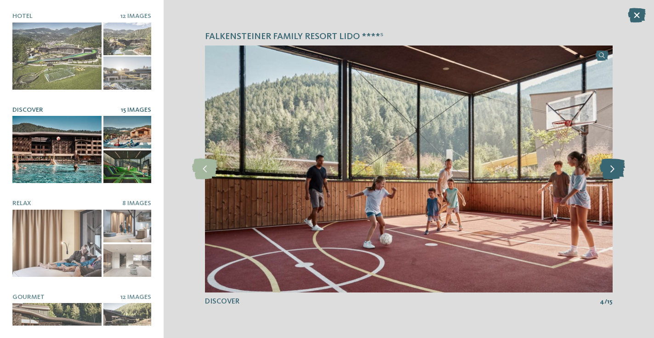
click at [604, 171] on icon at bounding box center [612, 169] width 25 height 21
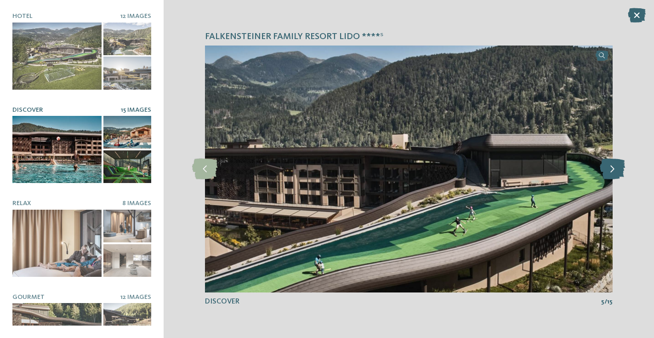
click at [615, 169] on icon at bounding box center [612, 169] width 25 height 21
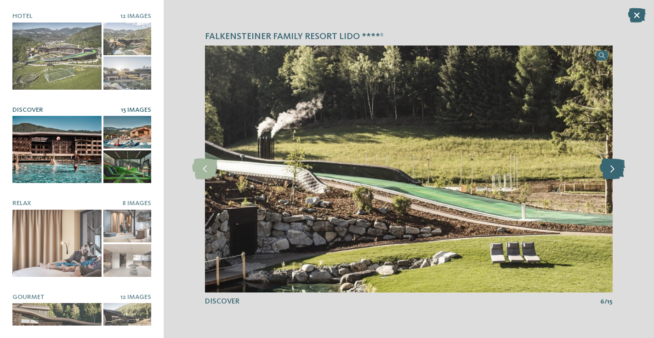
click at [615, 169] on icon at bounding box center [612, 169] width 25 height 21
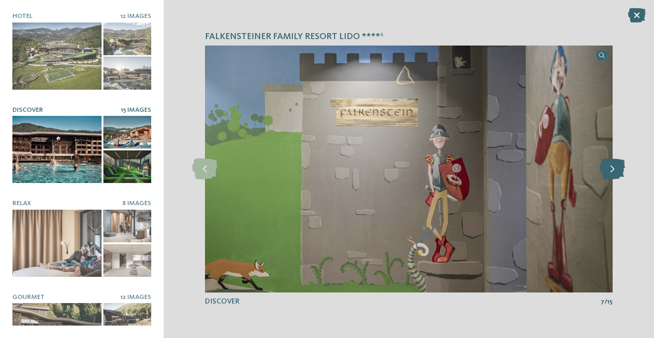
click at [615, 169] on icon at bounding box center [612, 169] width 25 height 21
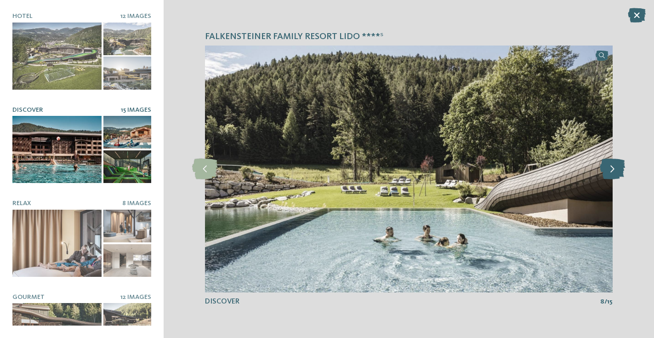
click at [615, 169] on icon at bounding box center [612, 169] width 25 height 21
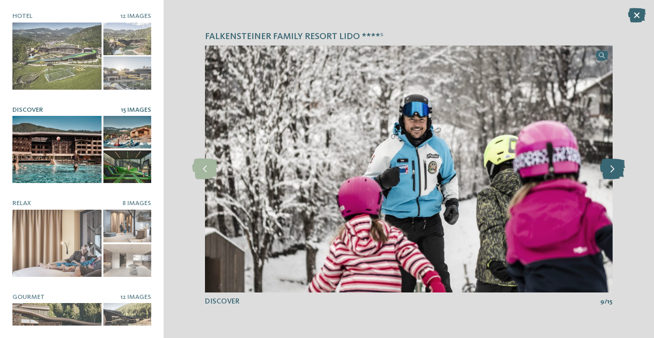
click at [615, 169] on icon at bounding box center [612, 169] width 25 height 21
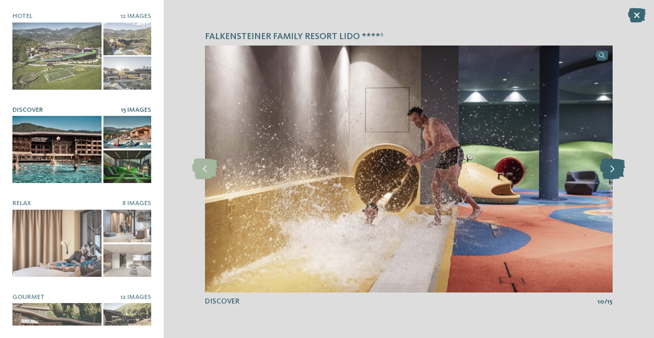
click at [615, 169] on icon at bounding box center [612, 169] width 25 height 21
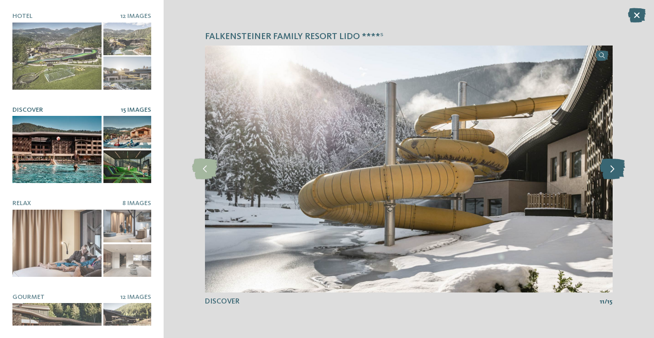
click at [615, 169] on icon at bounding box center [612, 169] width 25 height 21
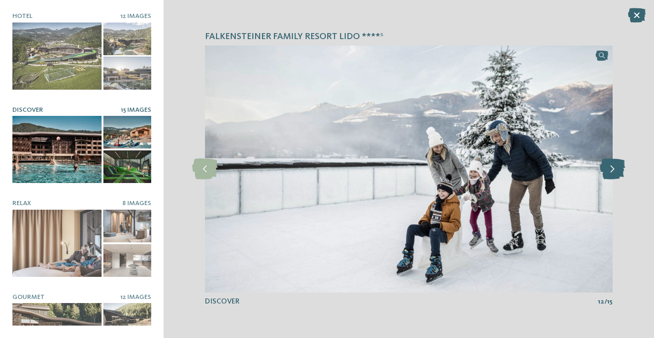
click at [615, 169] on icon at bounding box center [612, 169] width 25 height 21
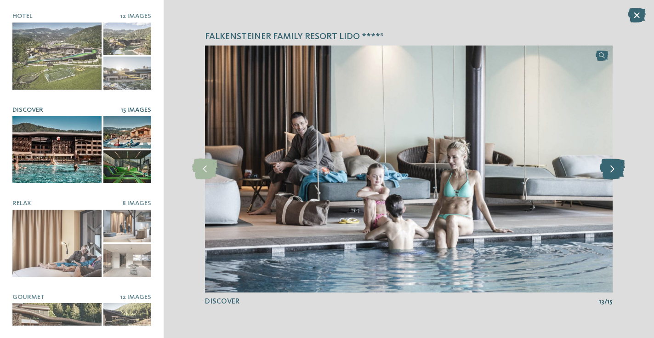
click at [615, 169] on icon at bounding box center [612, 169] width 25 height 21
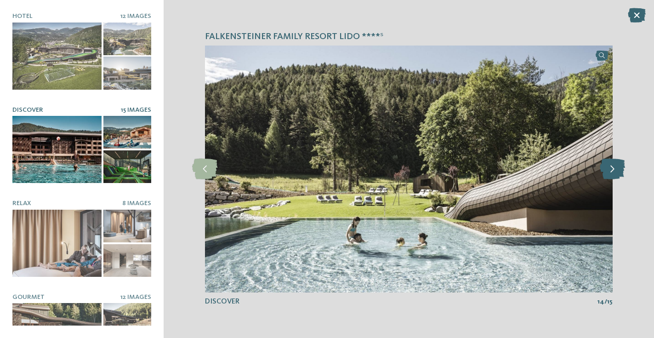
click at [615, 169] on icon at bounding box center [612, 169] width 25 height 21
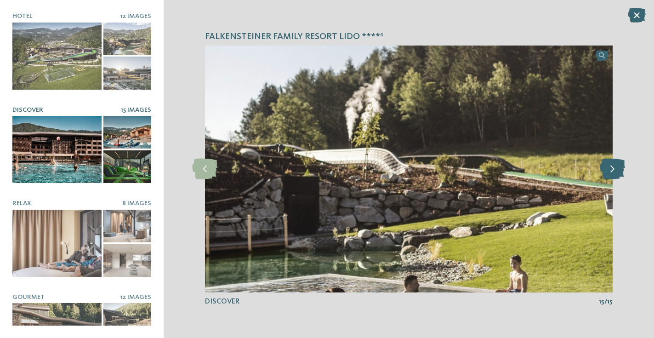
click at [615, 169] on icon at bounding box center [612, 169] width 25 height 21
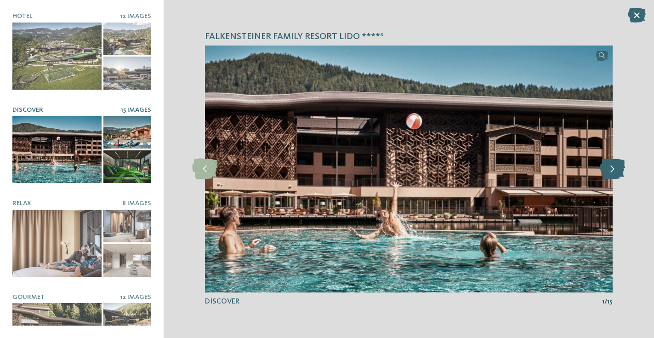
click at [615, 169] on icon at bounding box center [612, 169] width 25 height 21
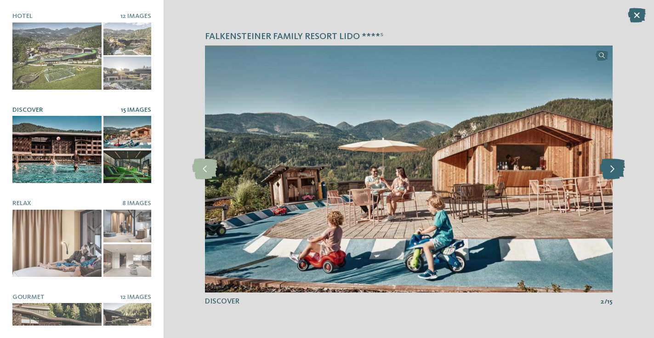
click at [615, 169] on icon at bounding box center [612, 169] width 25 height 21
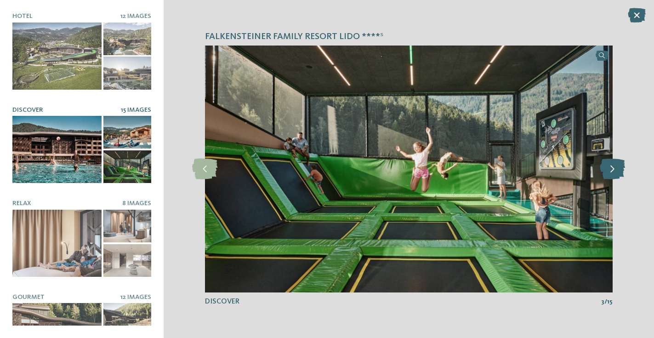
click at [615, 169] on icon at bounding box center [612, 169] width 25 height 21
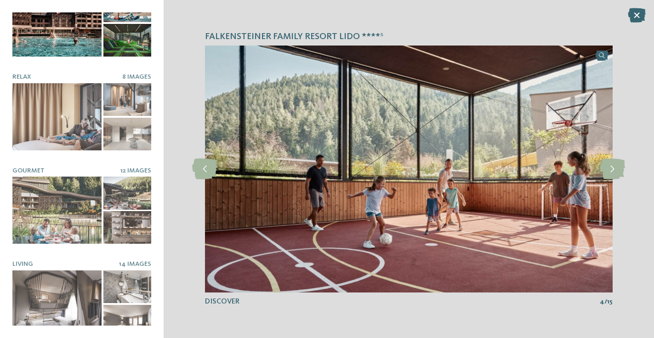
scroll to position [133, 0]
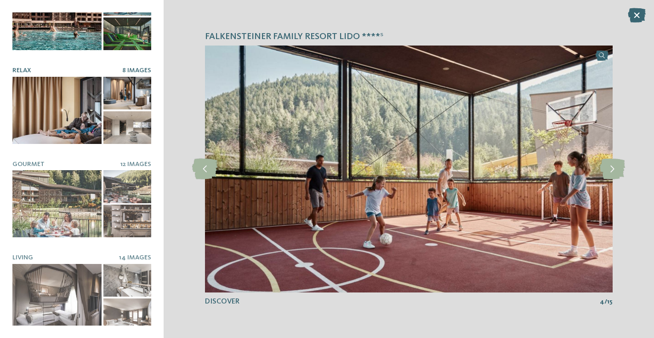
click at [59, 116] on div at bounding box center [56, 110] width 89 height 67
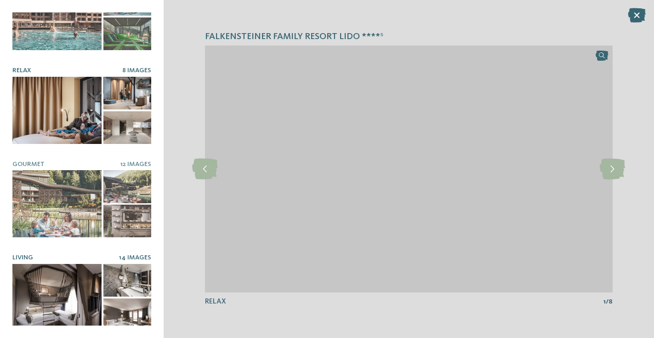
click at [80, 297] on div at bounding box center [56, 297] width 89 height 67
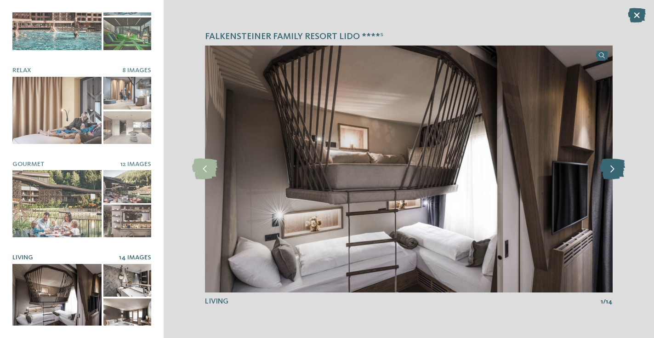
click at [613, 173] on icon at bounding box center [612, 169] width 25 height 21
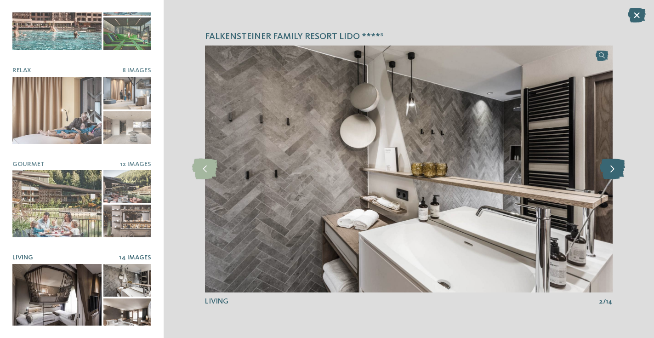
click at [613, 173] on icon at bounding box center [612, 169] width 25 height 21
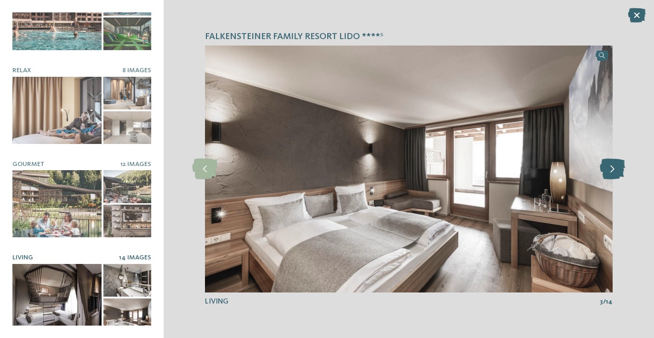
click at [613, 173] on icon at bounding box center [612, 169] width 25 height 21
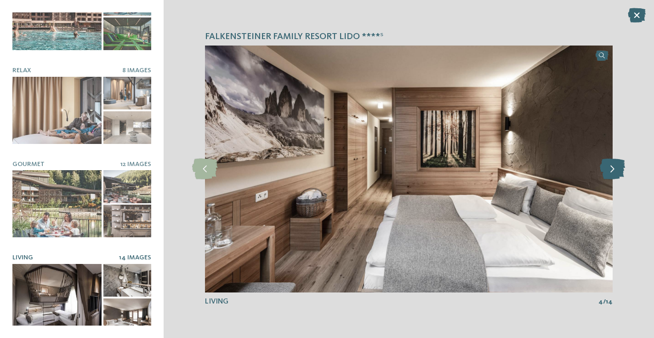
click at [613, 173] on icon at bounding box center [612, 169] width 25 height 21
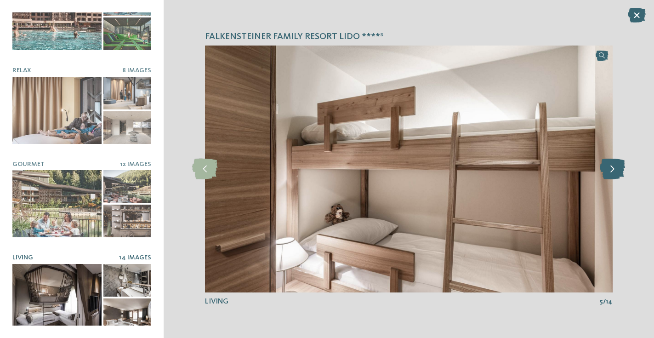
click at [613, 173] on icon at bounding box center [612, 169] width 25 height 21
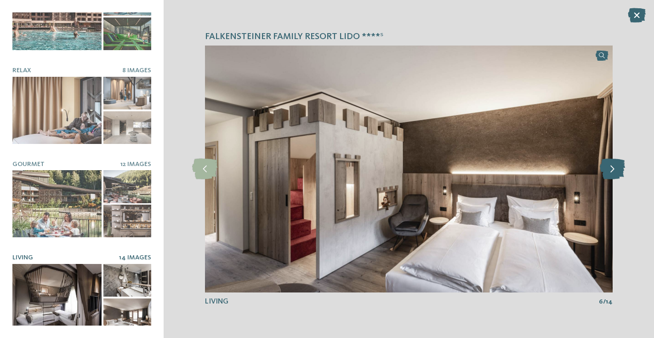
click at [605, 168] on icon at bounding box center [612, 169] width 25 height 21
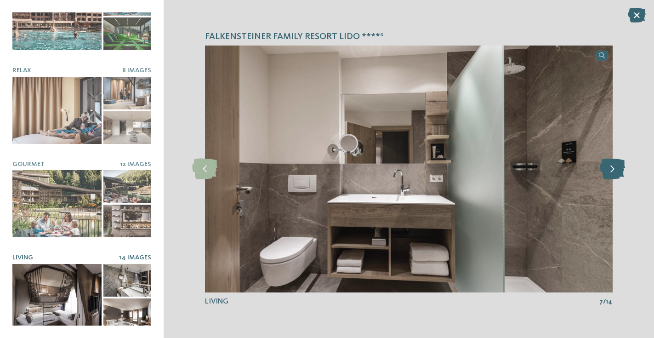
click at [605, 168] on icon at bounding box center [612, 169] width 25 height 21
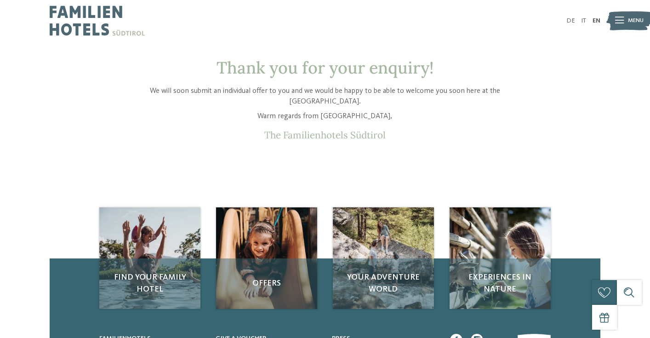
click at [365, 134] on p "The Familienhotels Südtirol" at bounding box center [325, 135] width 394 height 11
click at [410, 114] on p "Warm regards from [GEOGRAPHIC_DATA]," at bounding box center [325, 116] width 394 height 11
